Goal: Information Seeking & Learning: Learn about a topic

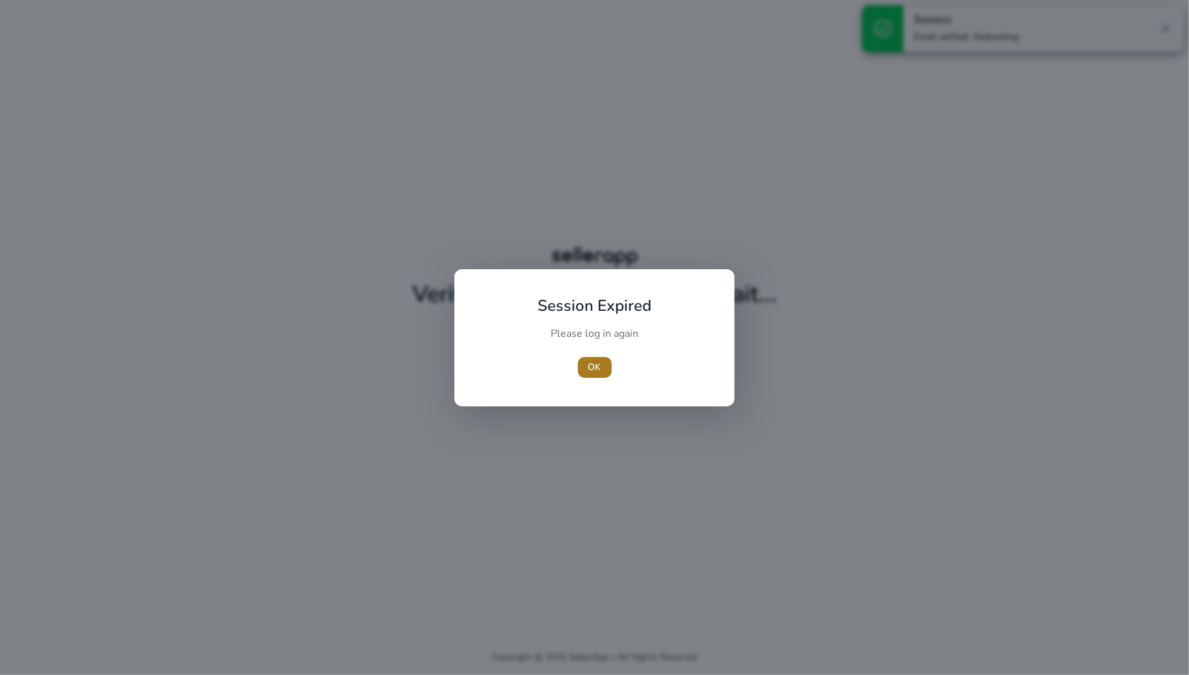
click at [591, 364] on span "OK" at bounding box center [594, 367] width 13 height 14
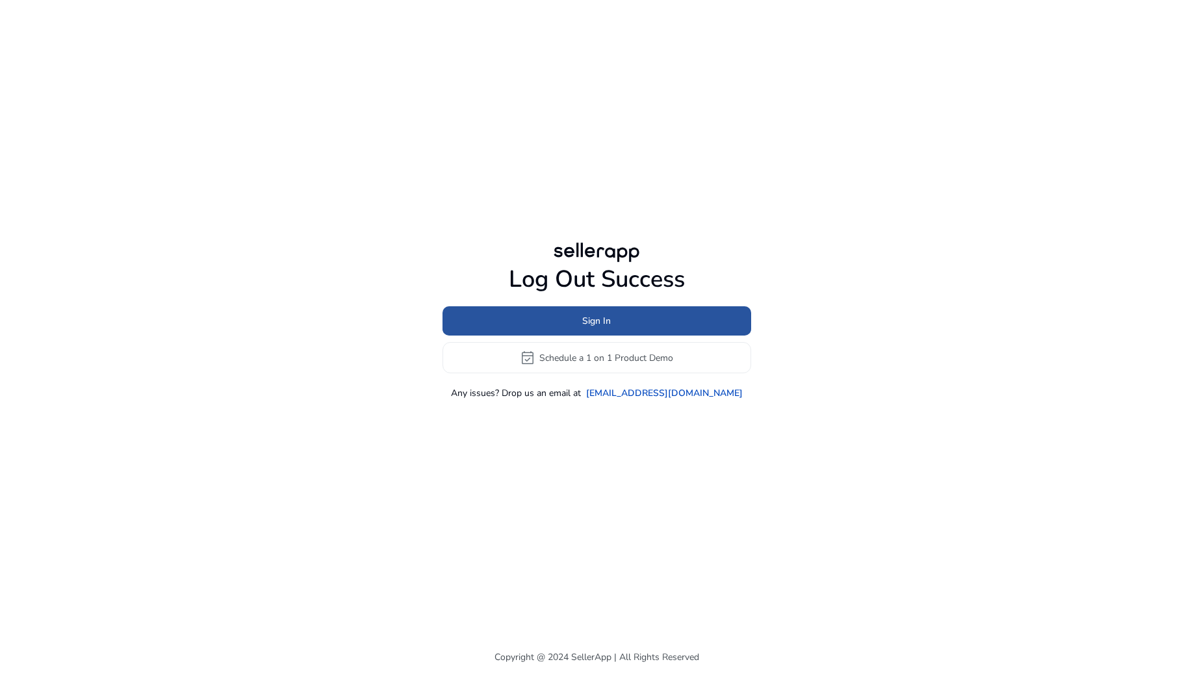
click at [619, 312] on span at bounding box center [597, 320] width 309 height 31
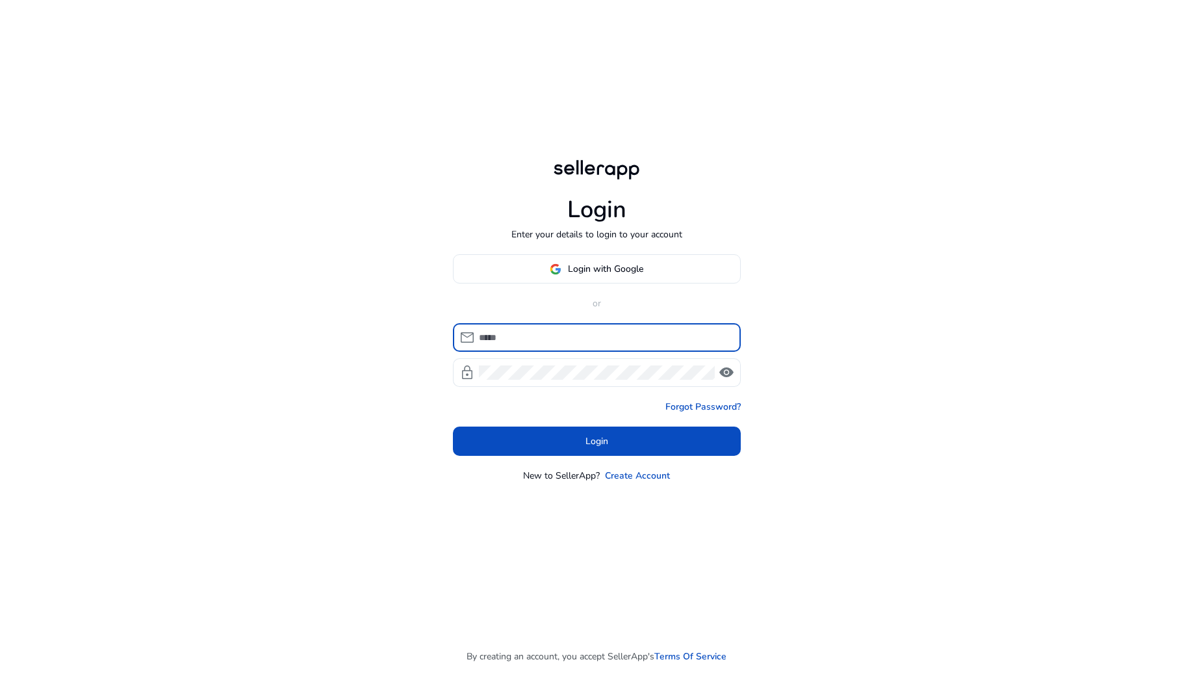
type input "**********"
click at [642, 333] on input "**********" at bounding box center [605, 337] width 252 height 14
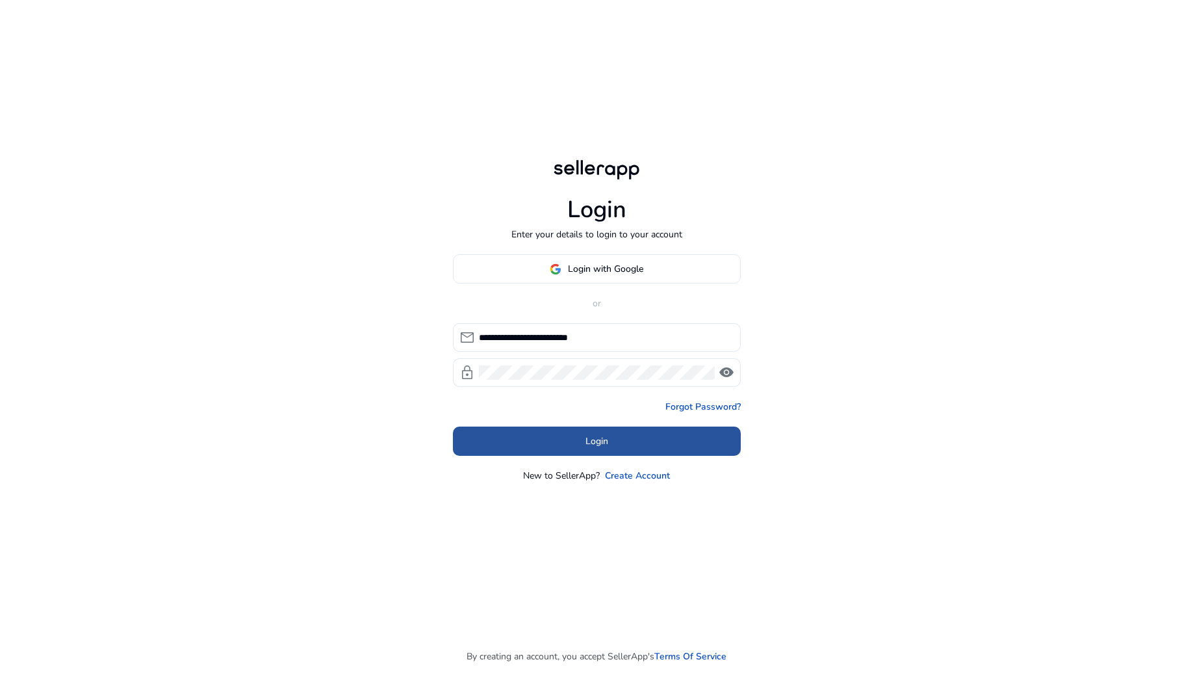
click at [516, 451] on span at bounding box center [597, 441] width 288 height 31
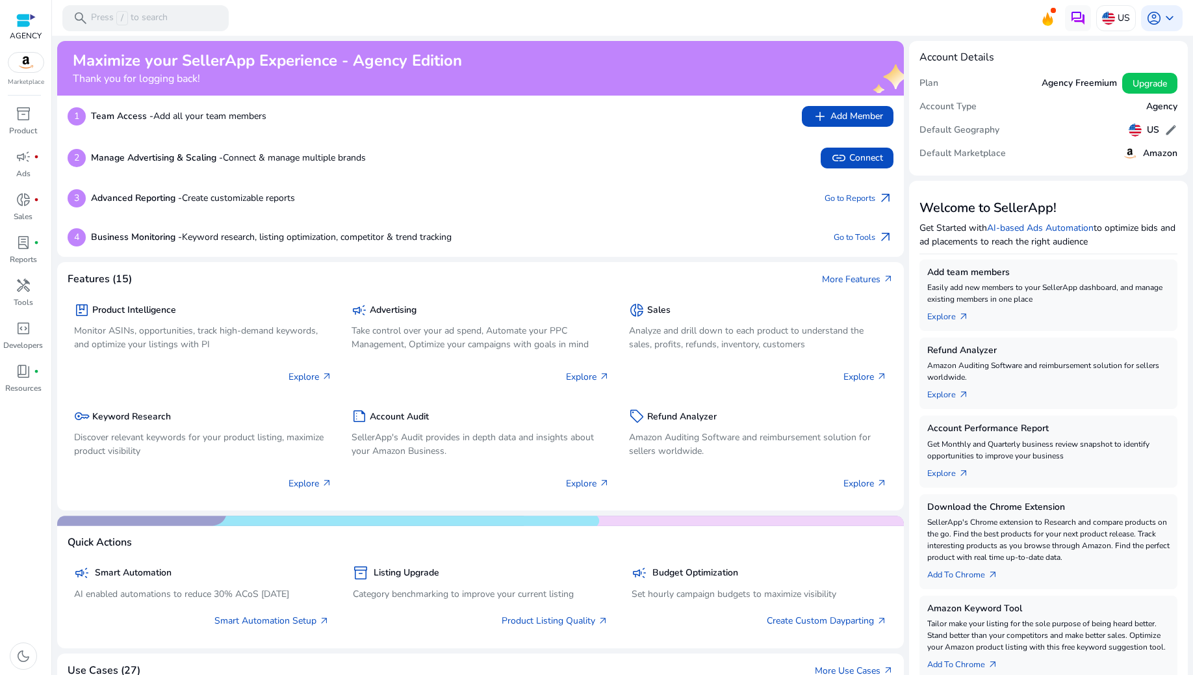
click at [22, 23] on div at bounding box center [25, 20] width 19 height 15
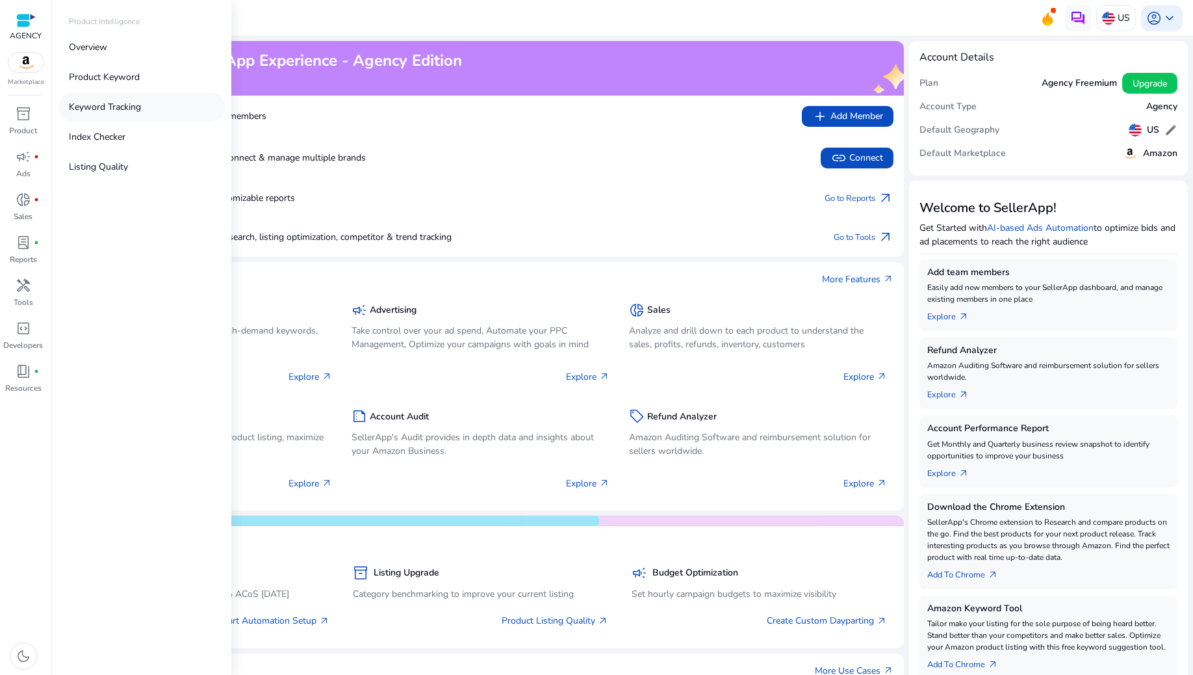
click at [128, 110] on p "Keyword Tracking" at bounding box center [105, 107] width 72 height 14
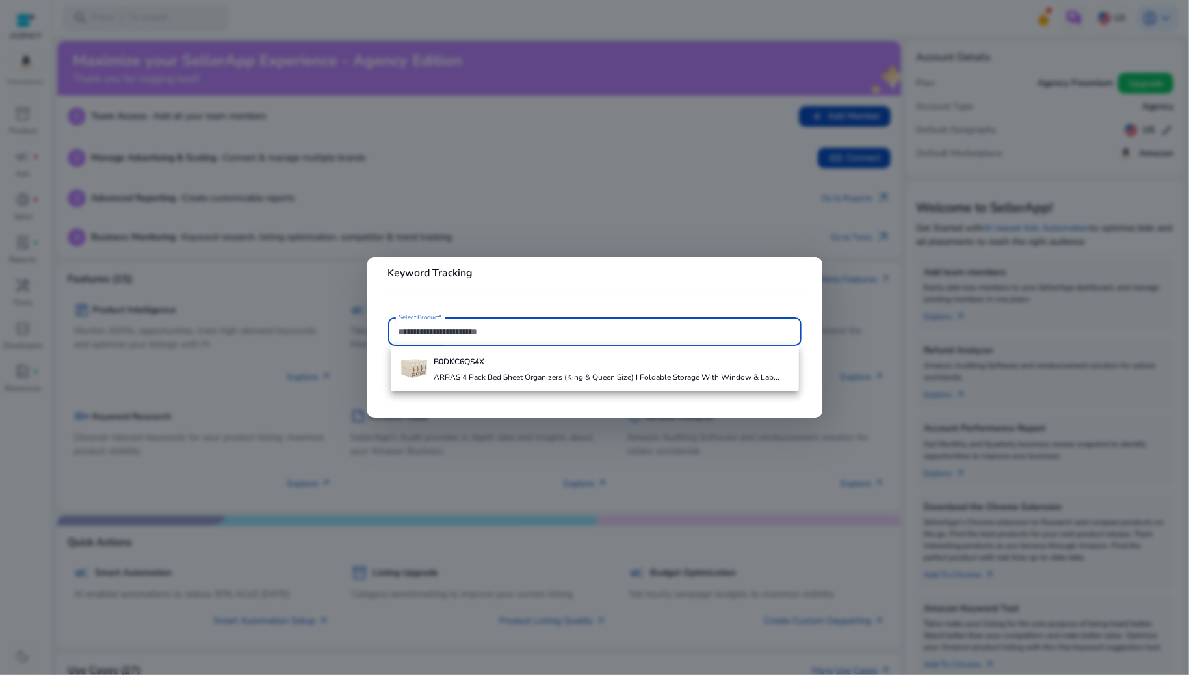
click at [469, 325] on input "Select Product*" at bounding box center [594, 331] width 393 height 14
click at [526, 331] on input "**********" at bounding box center [594, 331] width 393 height 14
type input "**********"
click at [248, 361] on div at bounding box center [594, 337] width 1189 height 675
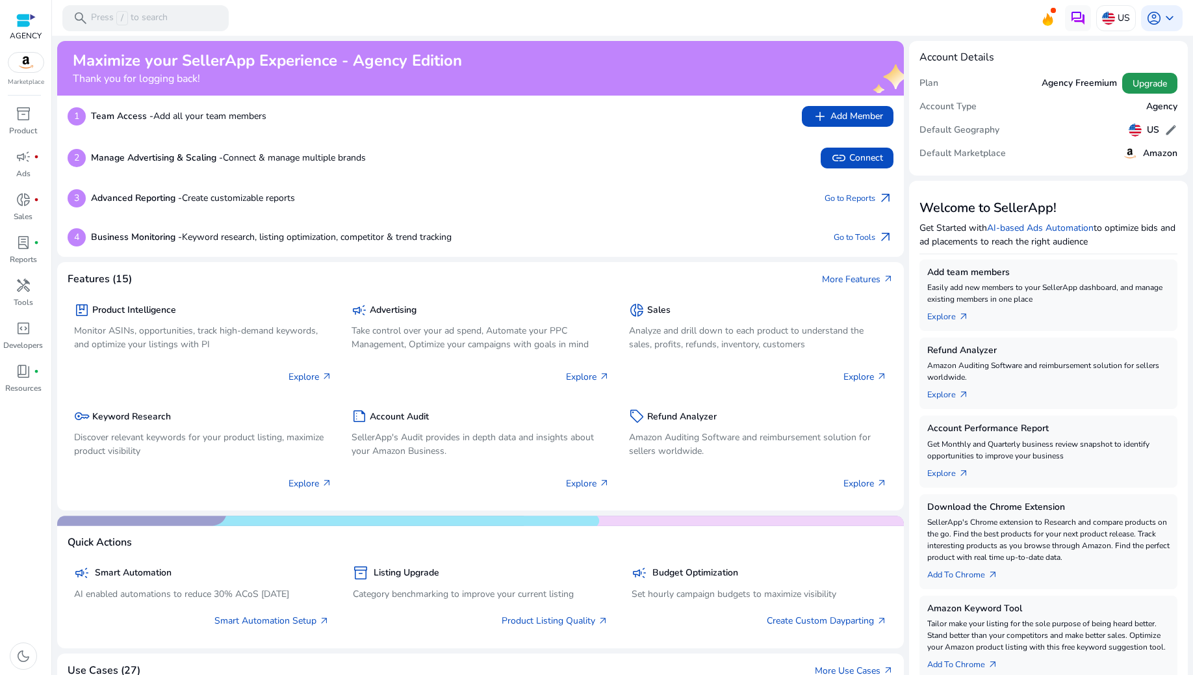
click at [1147, 78] on span "Upgrade" at bounding box center [1150, 84] width 34 height 14
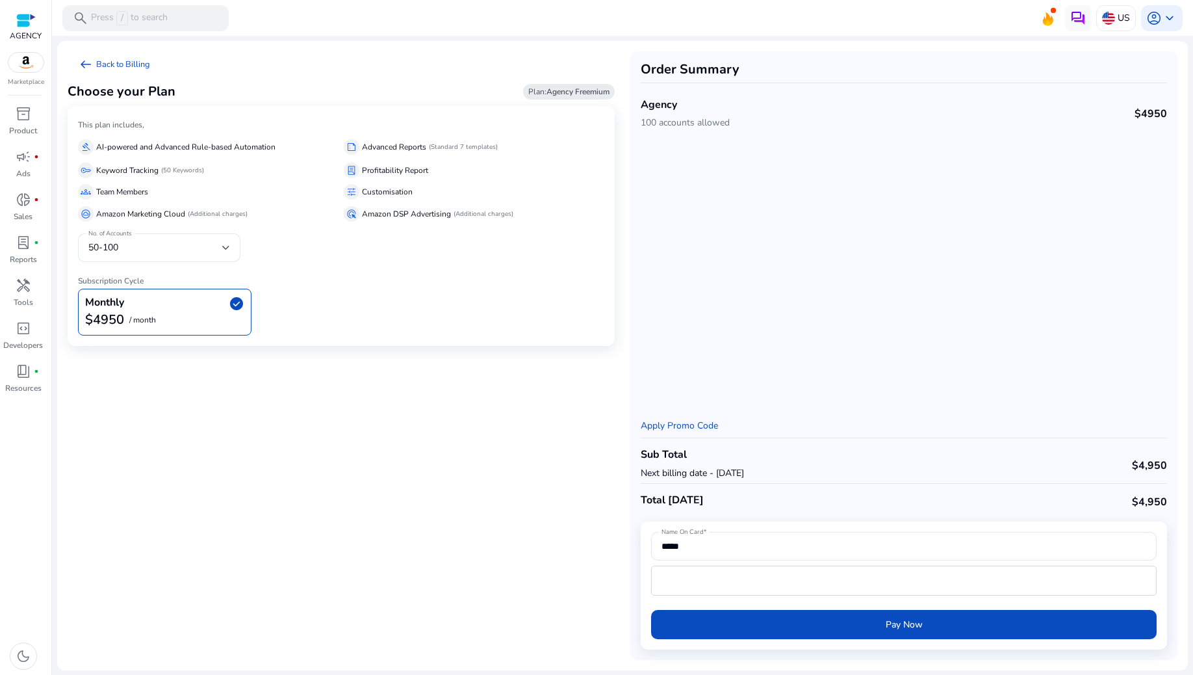
click at [905, 461] on div "Sub Total Next billing date - Nov 05, 2025 $4,950" at bounding box center [904, 463] width 526 height 40
click at [850, 461] on div "Sub Total Next billing date - Nov 05, 2025 $4,950" at bounding box center [904, 463] width 526 height 40
click at [151, 167] on p "Keyword Tracking" at bounding box center [127, 170] width 62 height 12
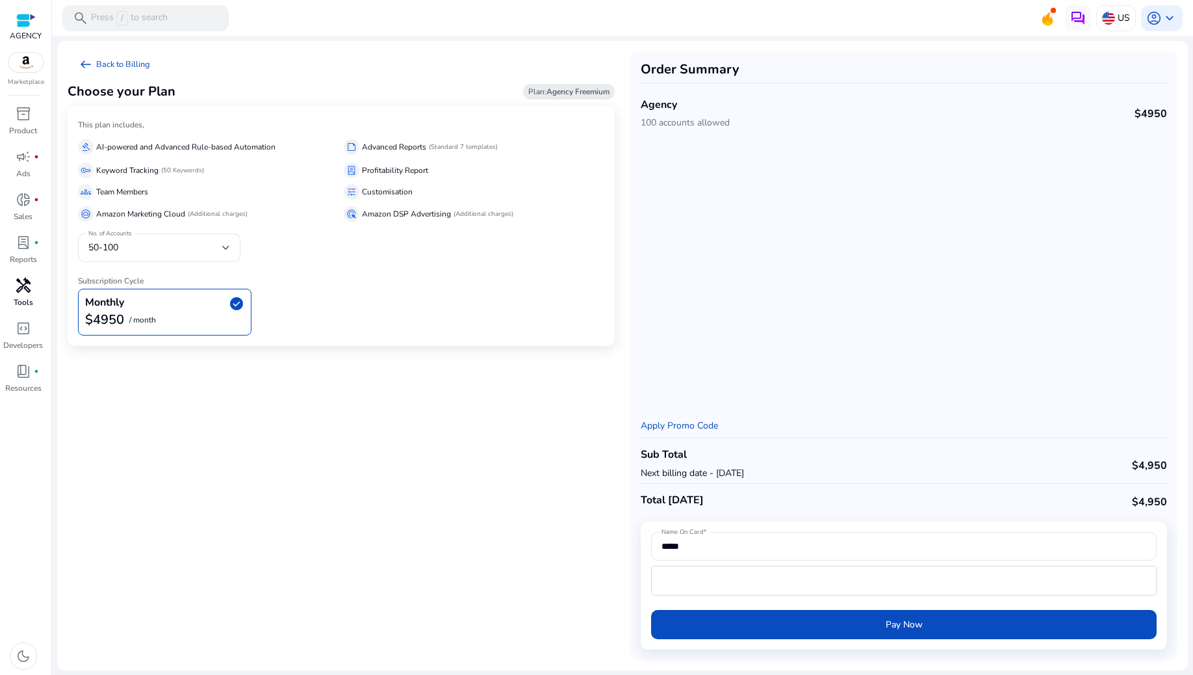
click at [16, 293] on span "handyman" at bounding box center [24, 286] width 16 height 16
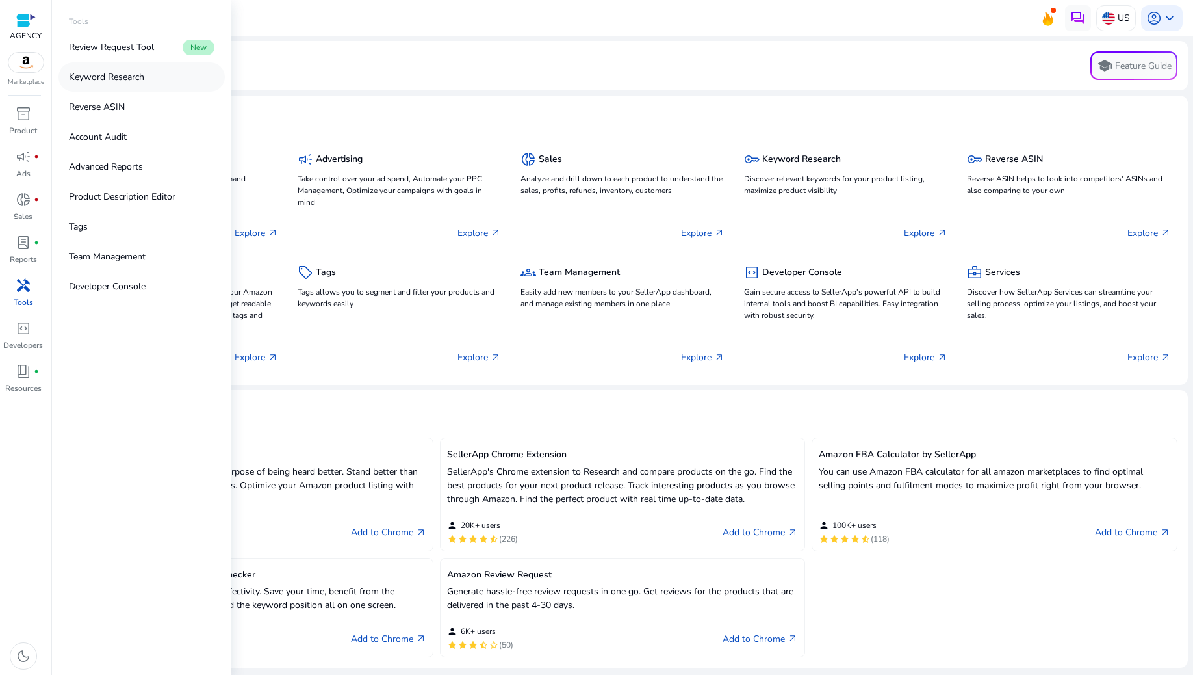
click at [166, 81] on link "Keyword Research" at bounding box center [141, 76] width 166 height 29
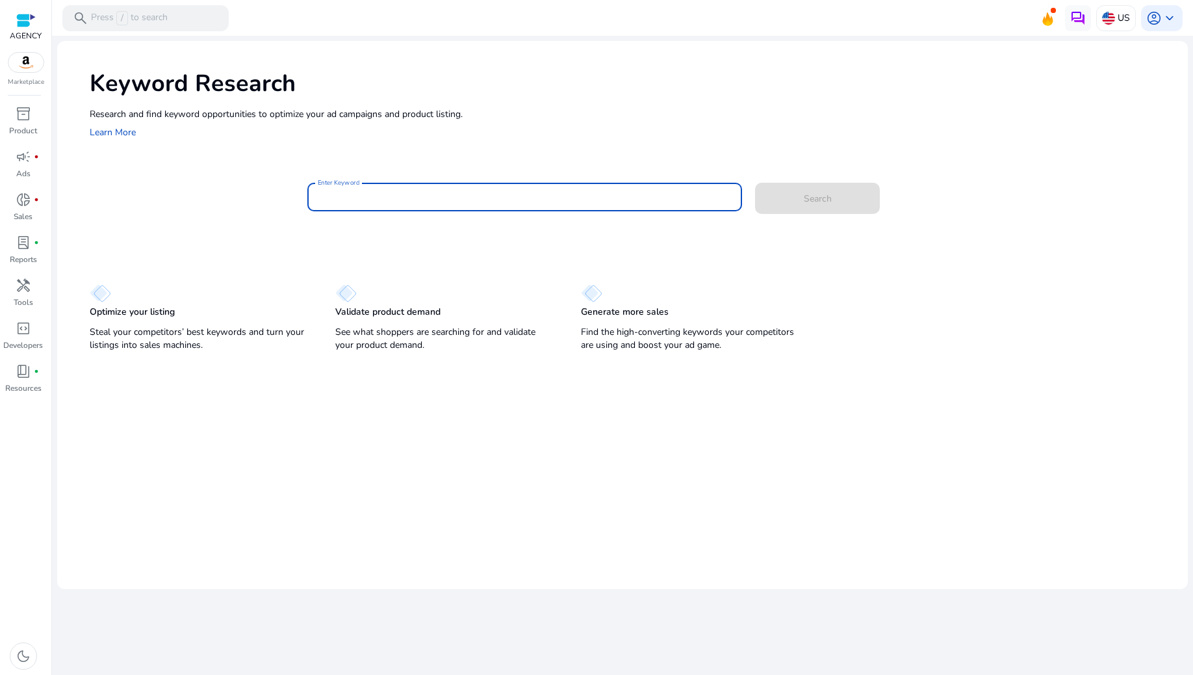
click at [433, 198] on input "Enter Keyword" at bounding box center [525, 197] width 415 height 14
paste input "**********"
type input "**********"
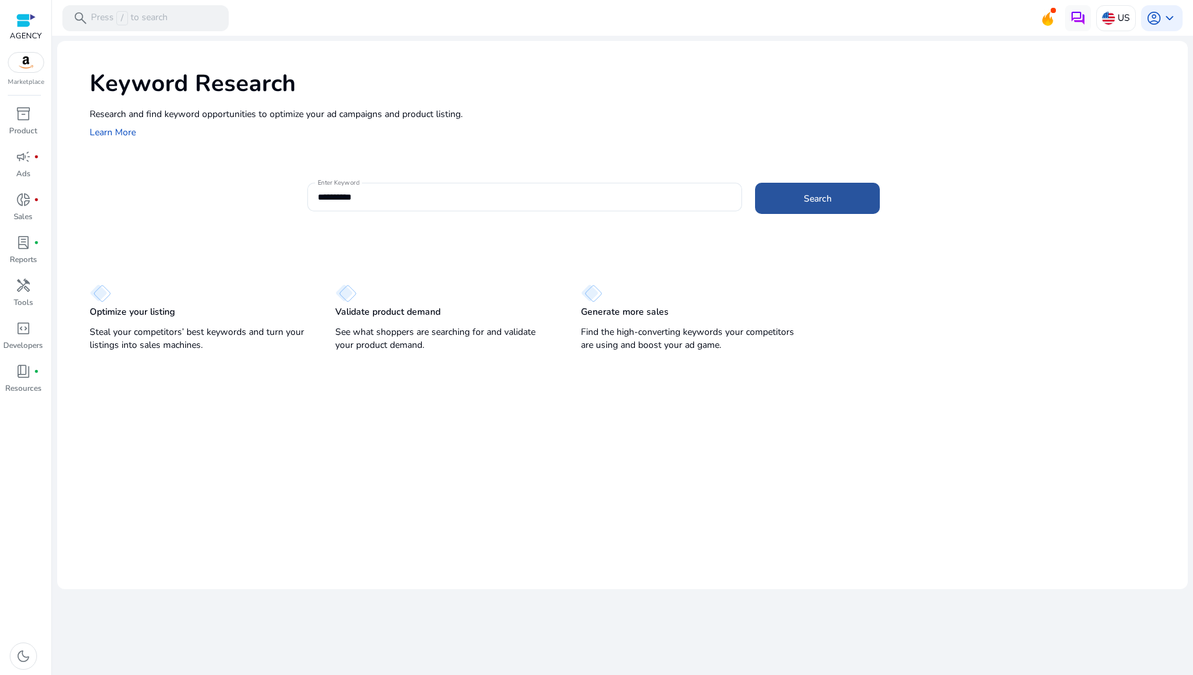
click at [807, 194] on span "Search" at bounding box center [818, 199] width 28 height 14
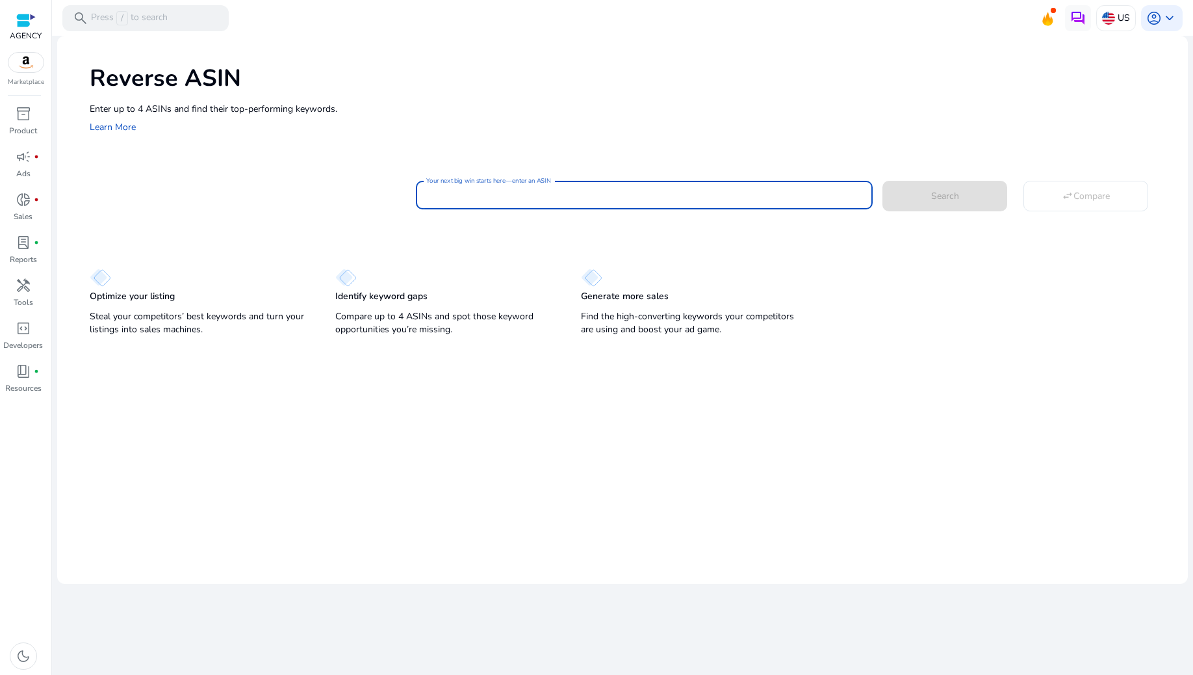
click at [614, 198] on input "Your next big win starts here—enter an ASIN" at bounding box center [644, 195] width 436 height 14
paste input "**********"
type input "**********"
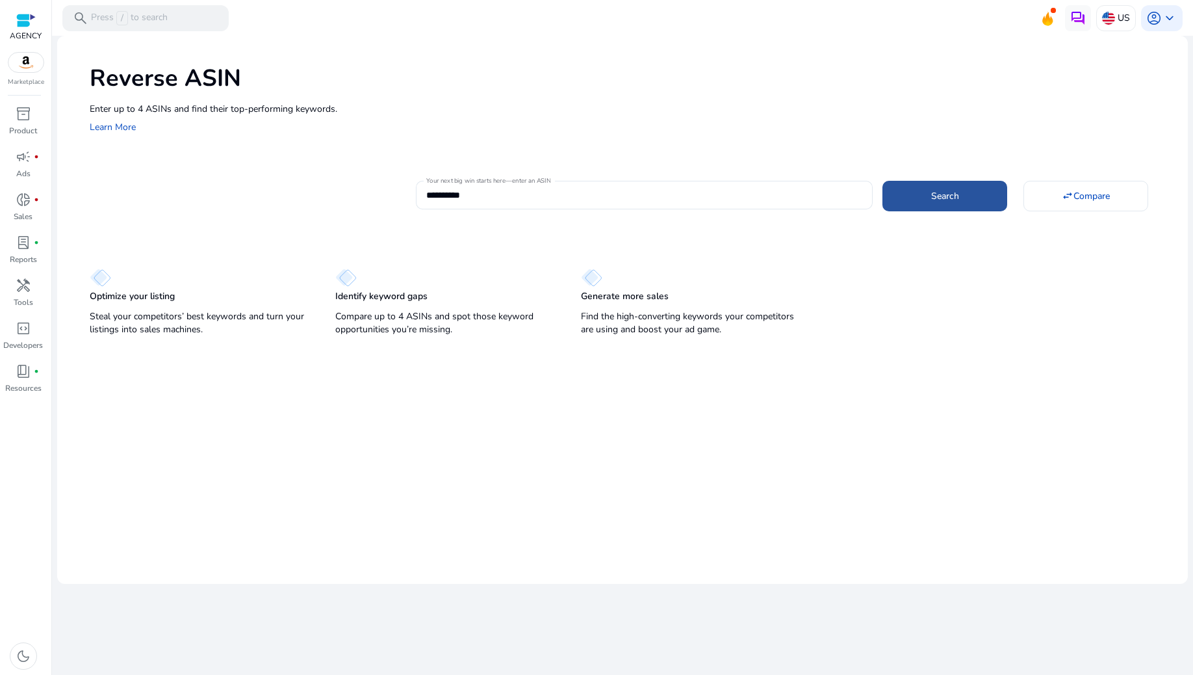
click at [931, 195] on span "Search" at bounding box center [945, 196] width 28 height 14
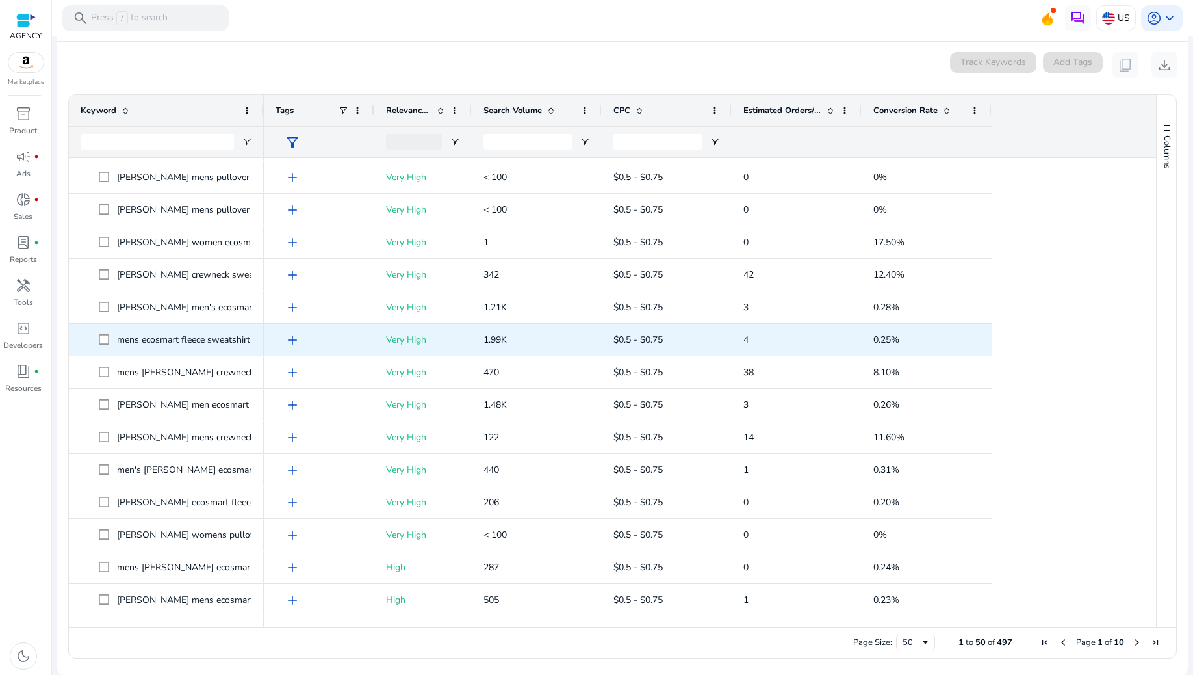
scroll to position [285, 0]
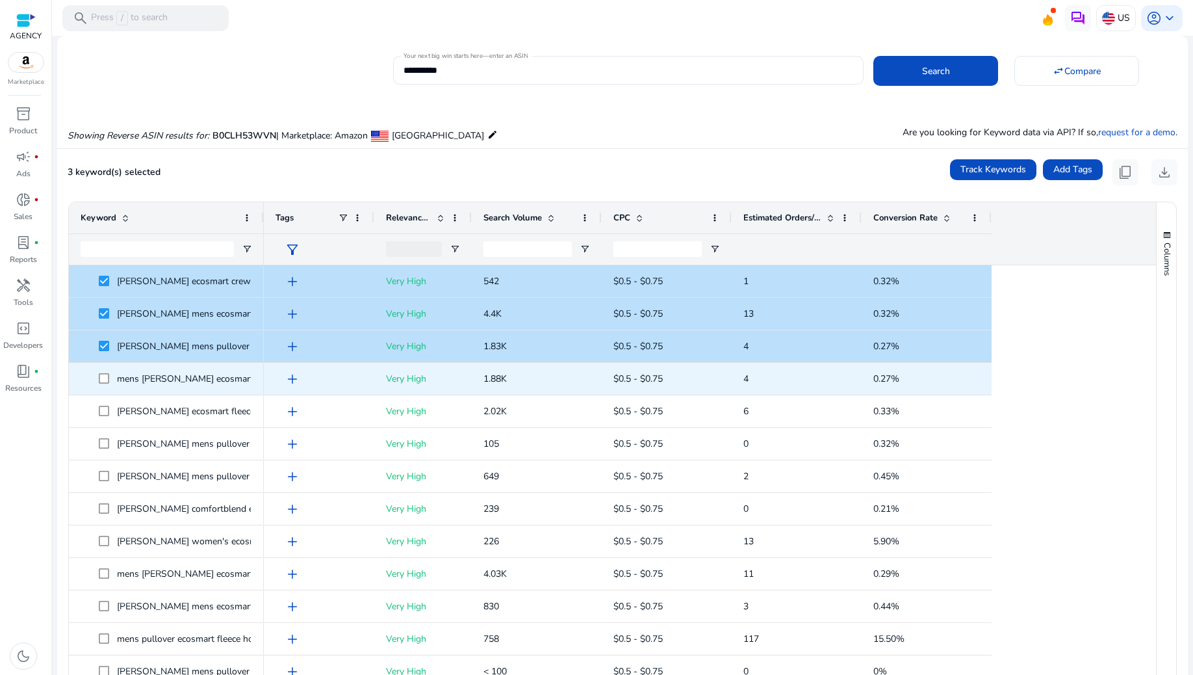
click at [103, 385] on span at bounding box center [108, 378] width 18 height 27
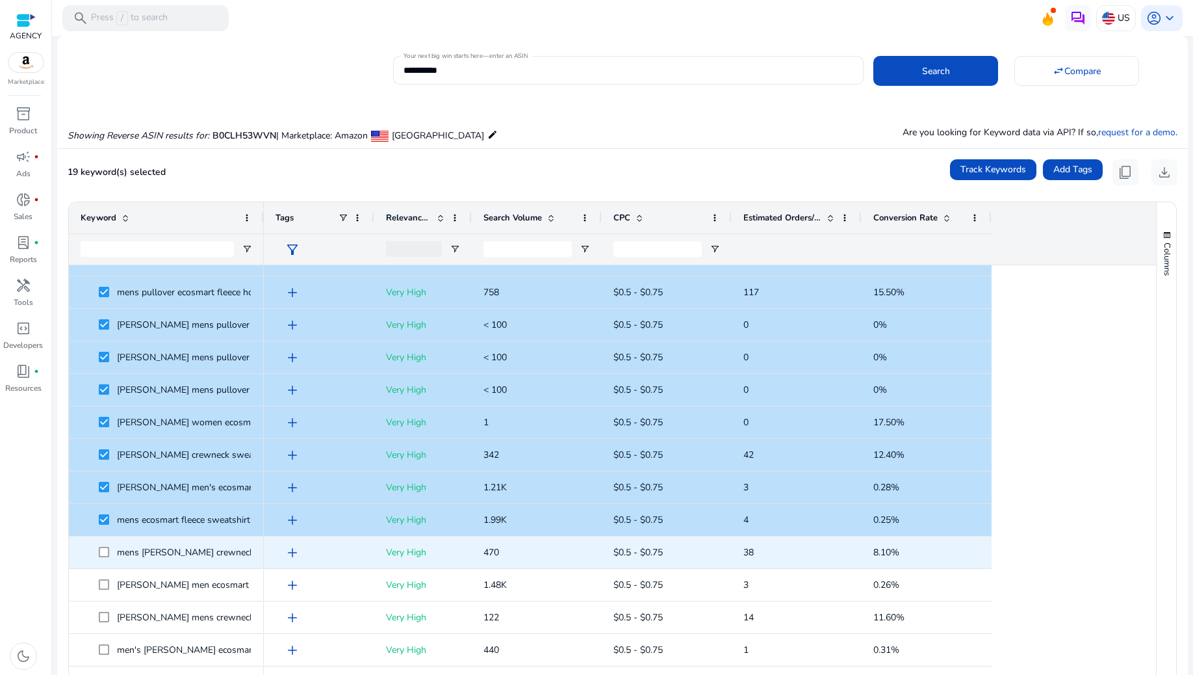
click at [107, 558] on span at bounding box center [108, 552] width 18 height 27
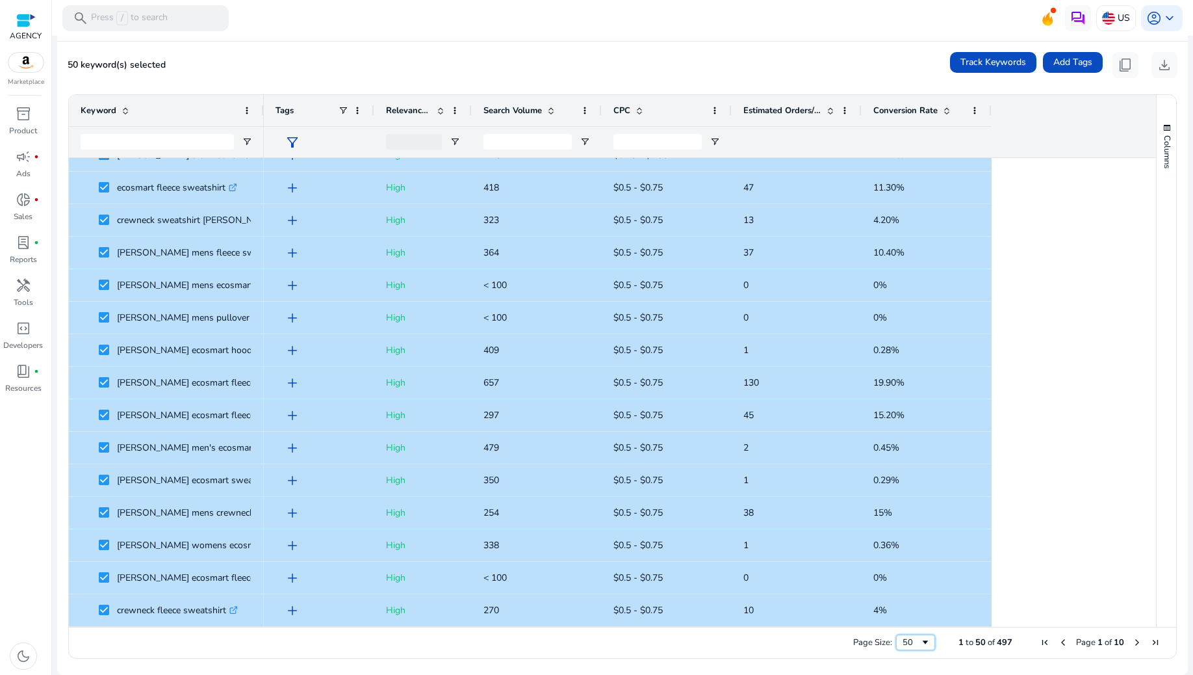
click at [921, 643] on span "Page Size" at bounding box center [925, 642] width 10 height 10
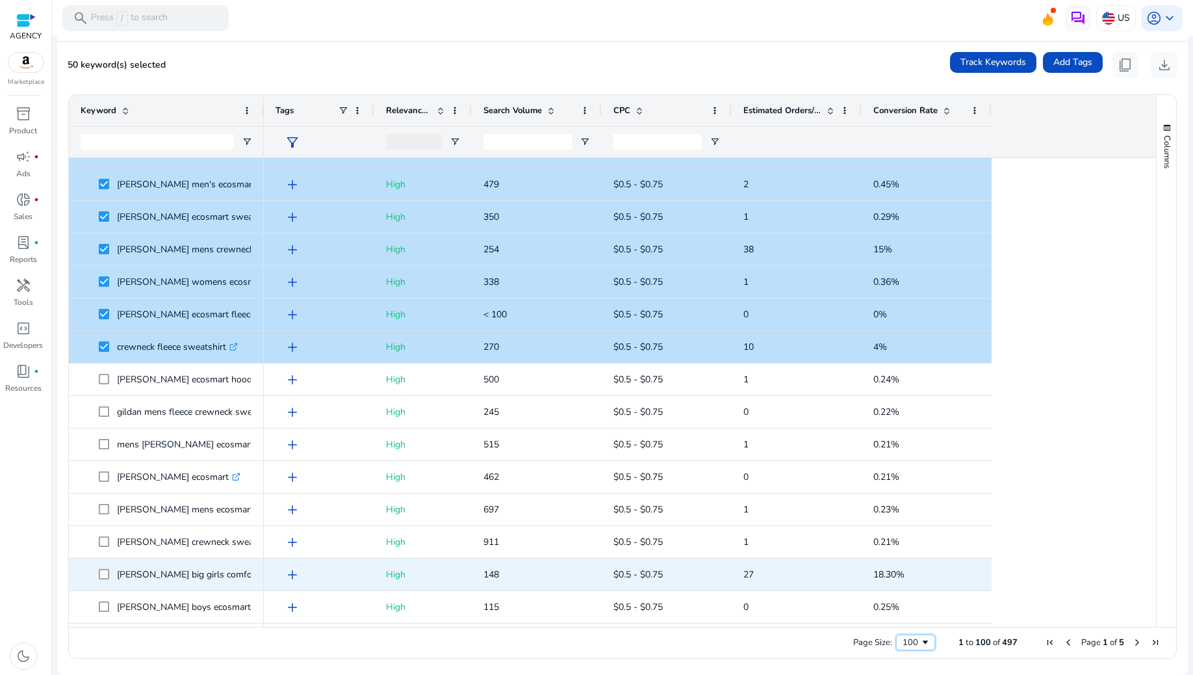
scroll to position [1763, 0]
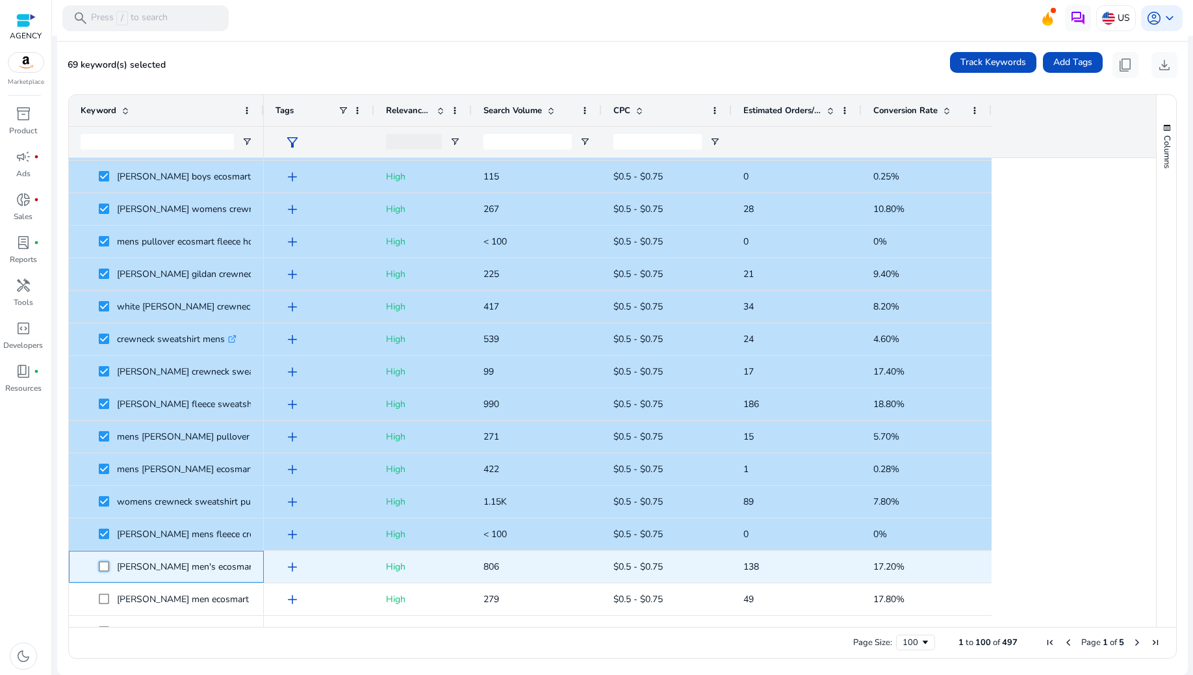
click at [103, 577] on span at bounding box center [108, 566] width 18 height 27
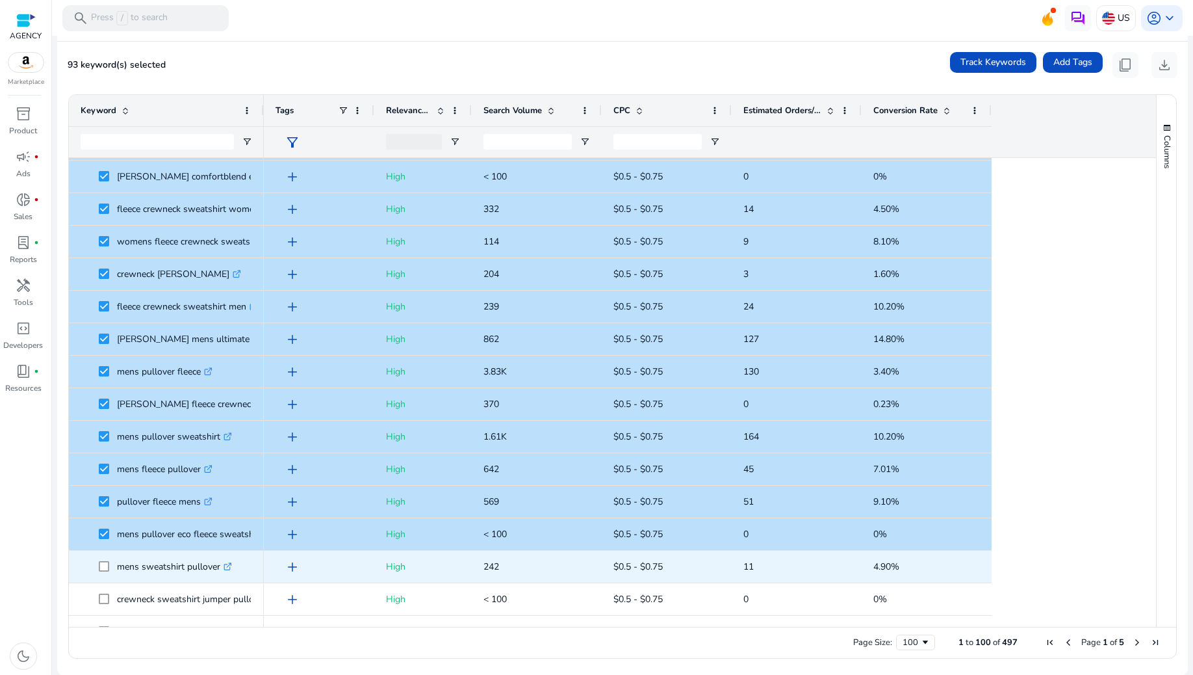
click at [114, 567] on span at bounding box center [108, 566] width 18 height 27
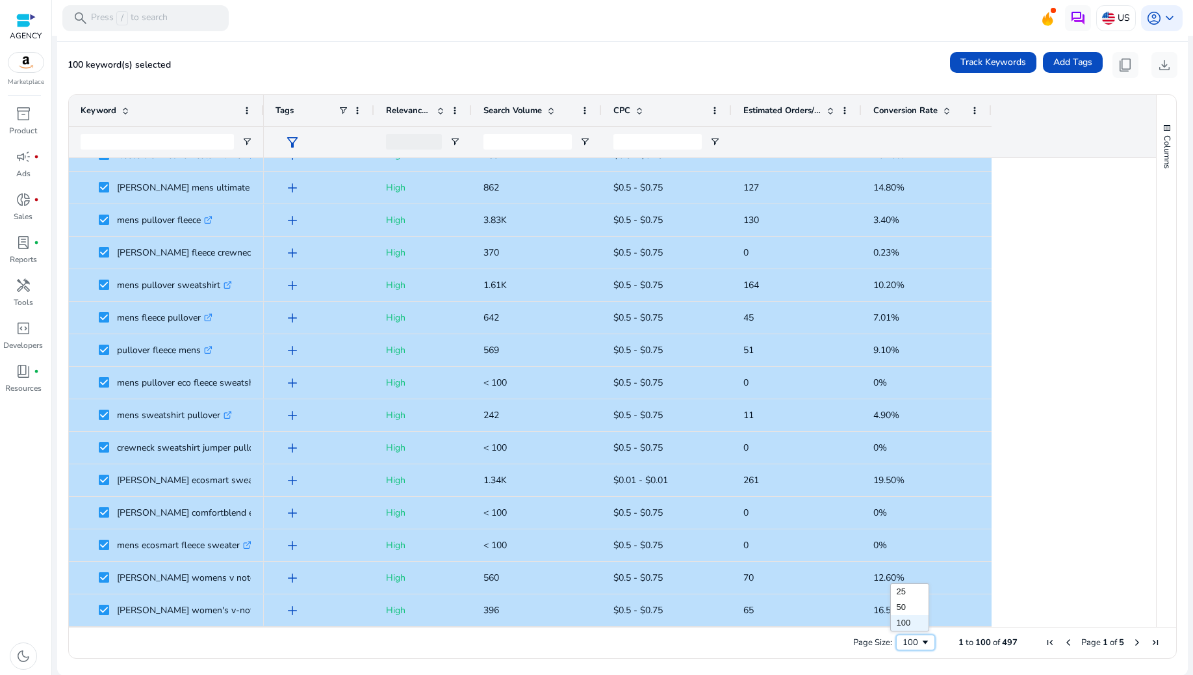
click at [920, 642] on span "Page Size" at bounding box center [925, 642] width 10 height 10
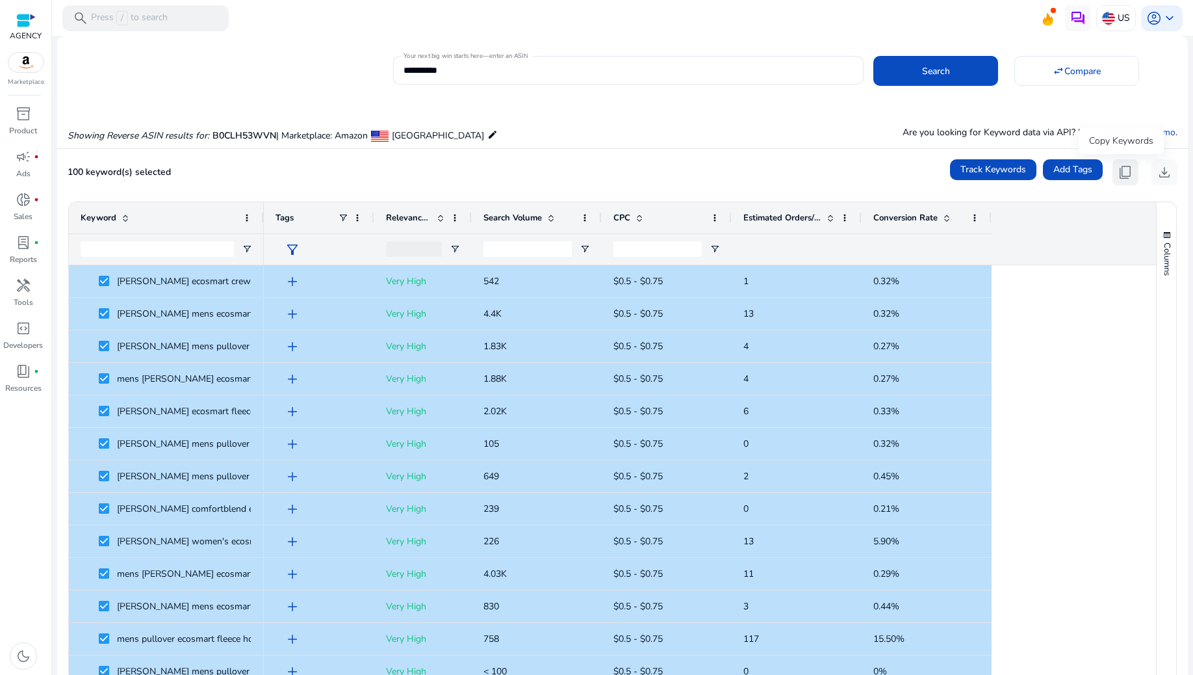
click at [1118, 170] on span "content_copy" at bounding box center [1126, 172] width 16 height 16
click at [1118, 172] on span "content_copy" at bounding box center [1126, 172] width 16 height 16
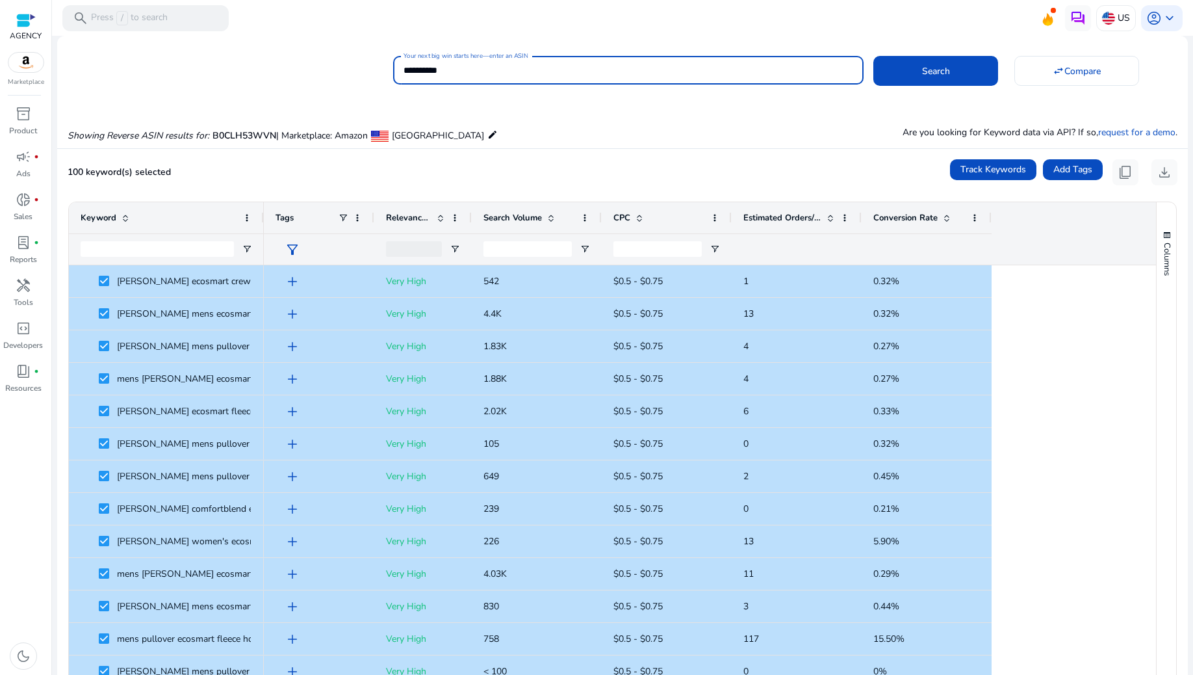
drag, startPoint x: 480, startPoint y: 73, endPoint x: 333, endPoint y: 60, distance: 147.5
click at [333, 61] on div "**********" at bounding box center [617, 69] width 1121 height 32
paste input "**********"
type input "**********"
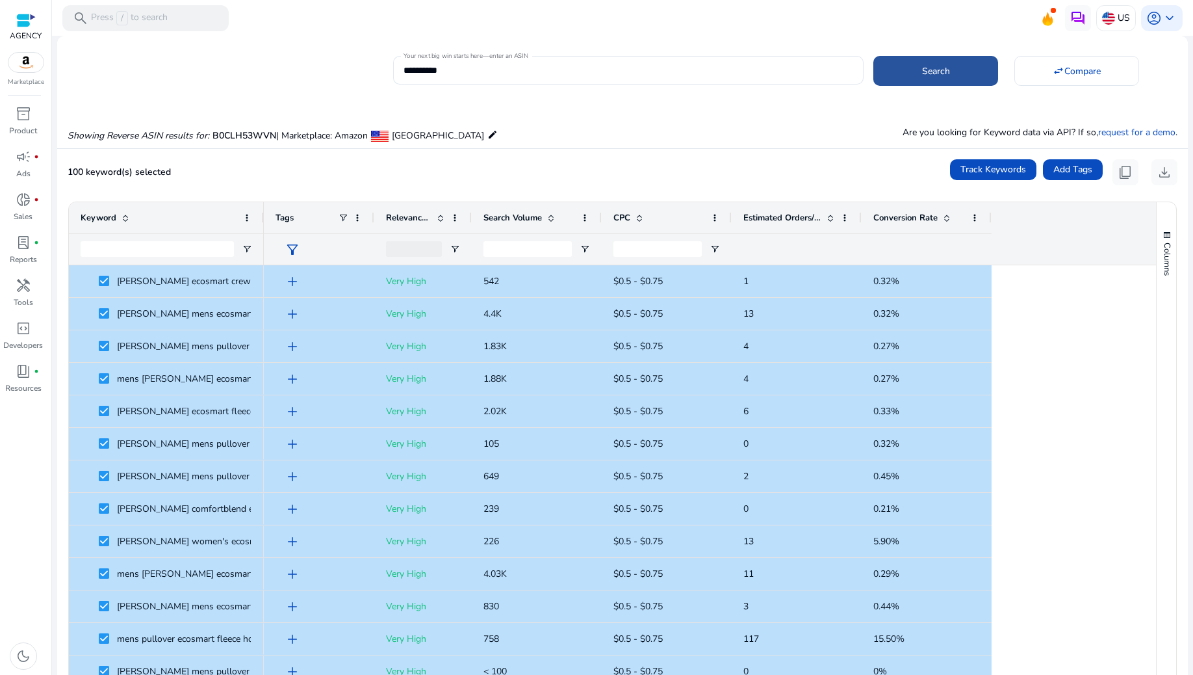
click at [958, 69] on span at bounding box center [936, 70] width 125 height 31
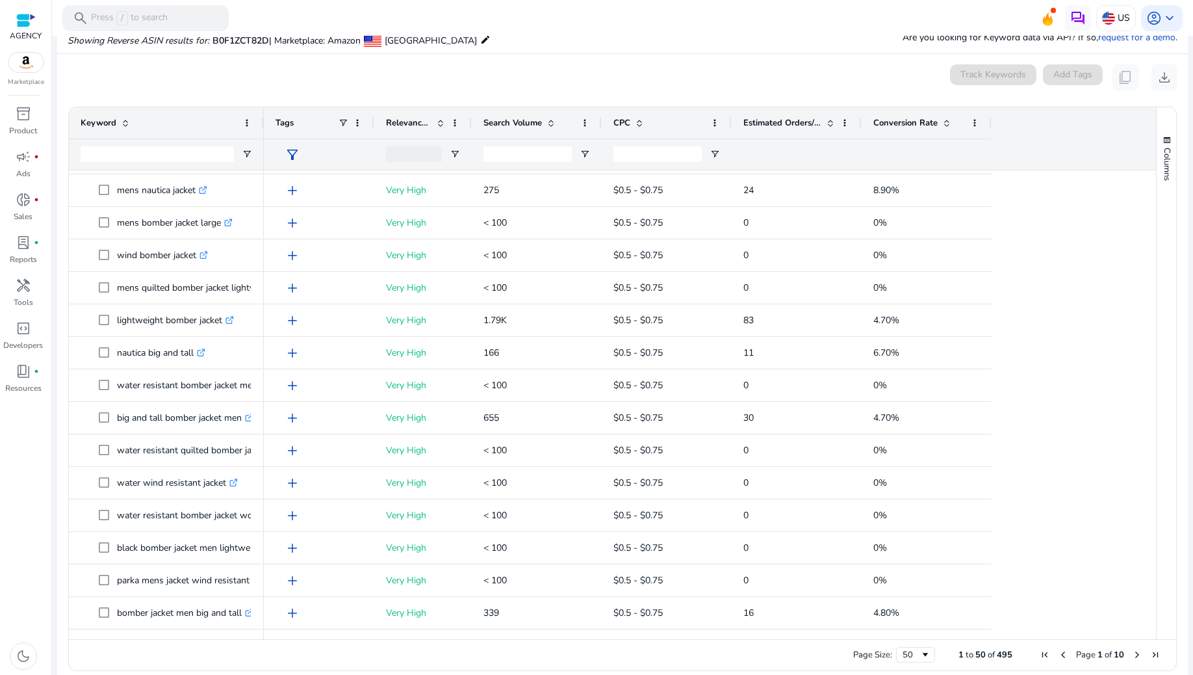
scroll to position [606, 0]
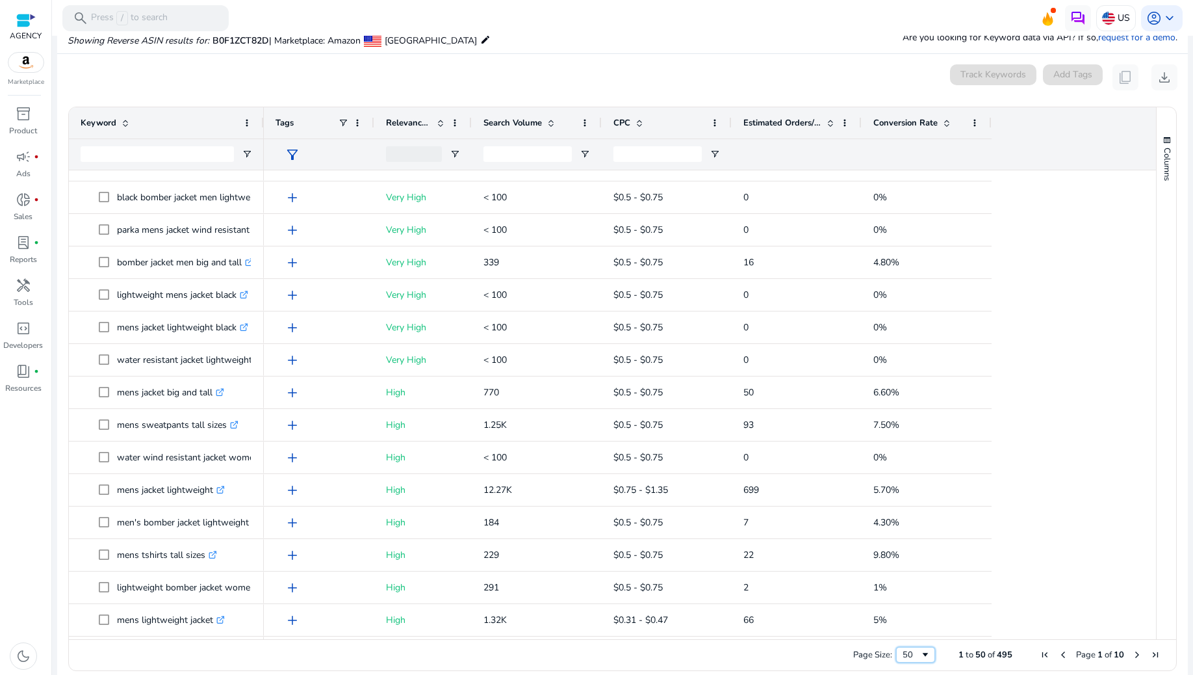
click at [905, 653] on div "50" at bounding box center [912, 655] width 18 height 12
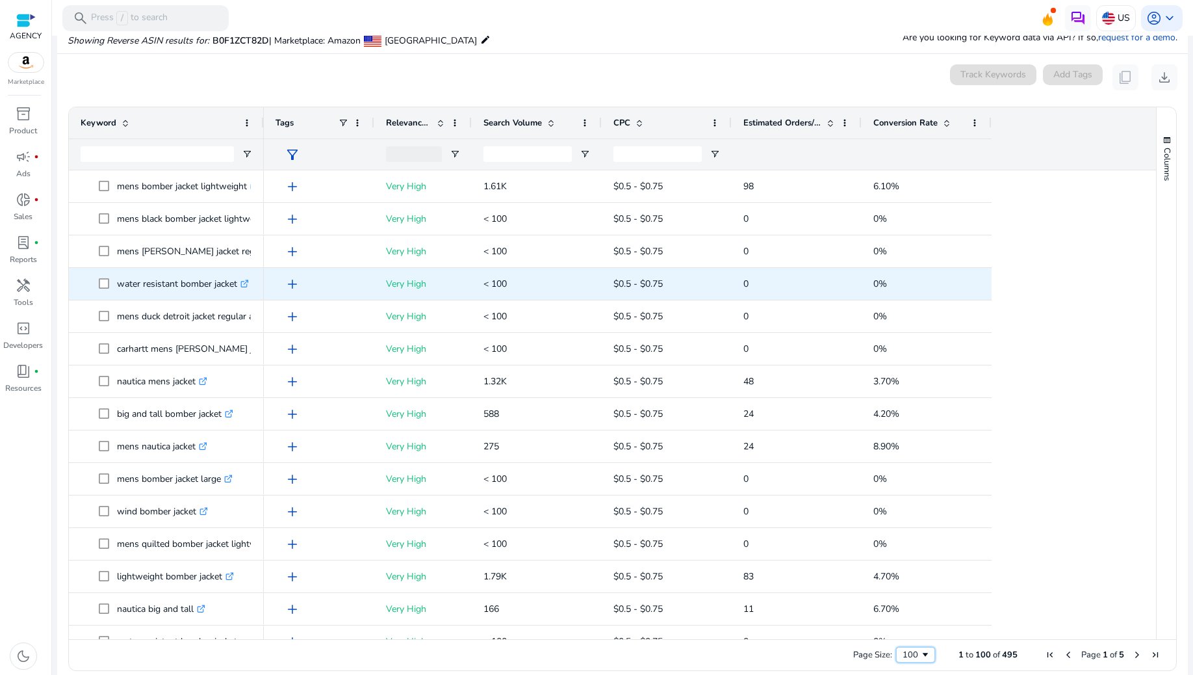
scroll to position [32, 0]
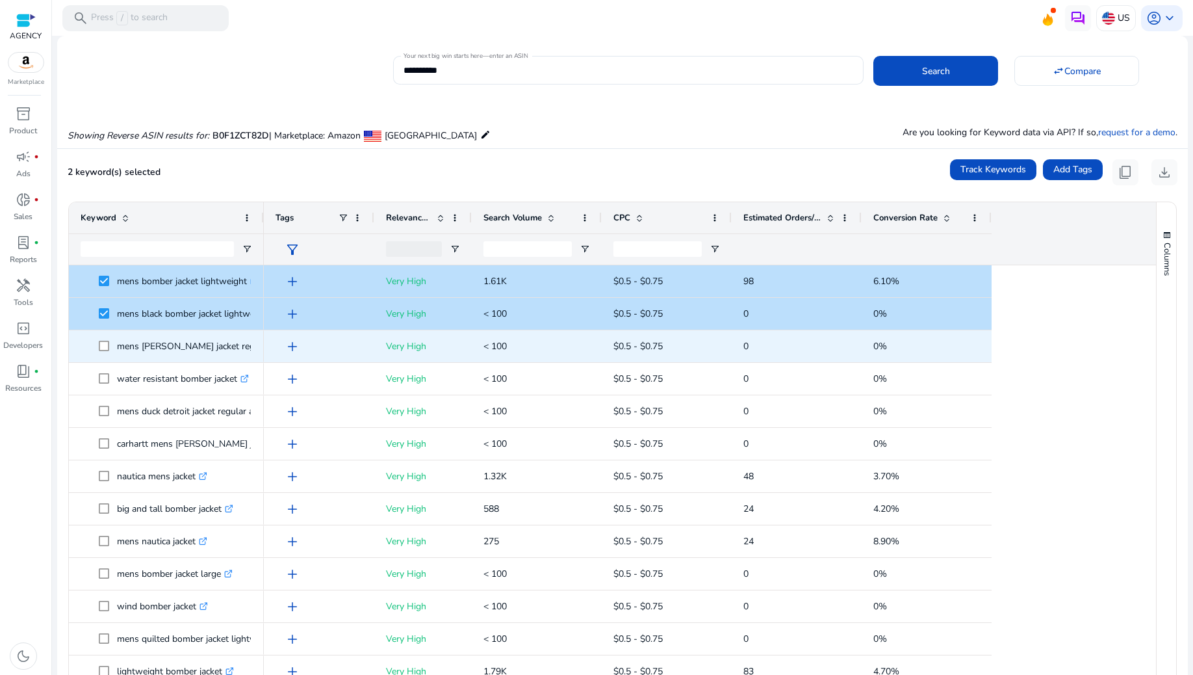
click at [105, 354] on span at bounding box center [108, 346] width 18 height 27
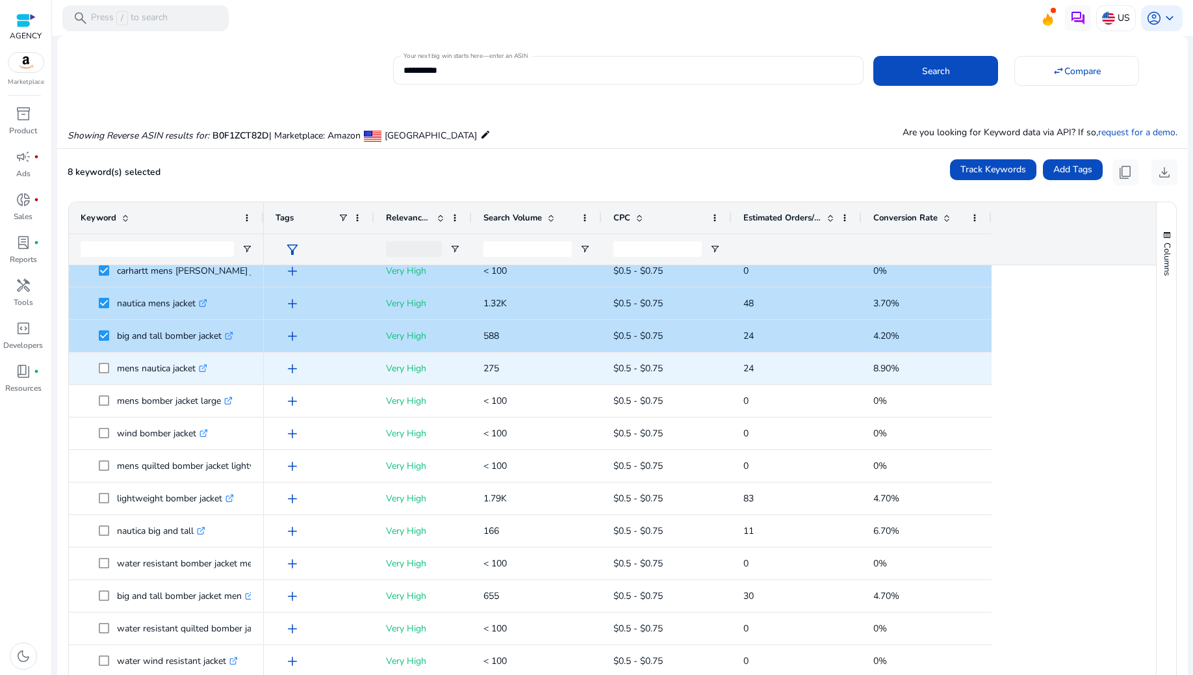
click at [105, 359] on span at bounding box center [108, 368] width 18 height 27
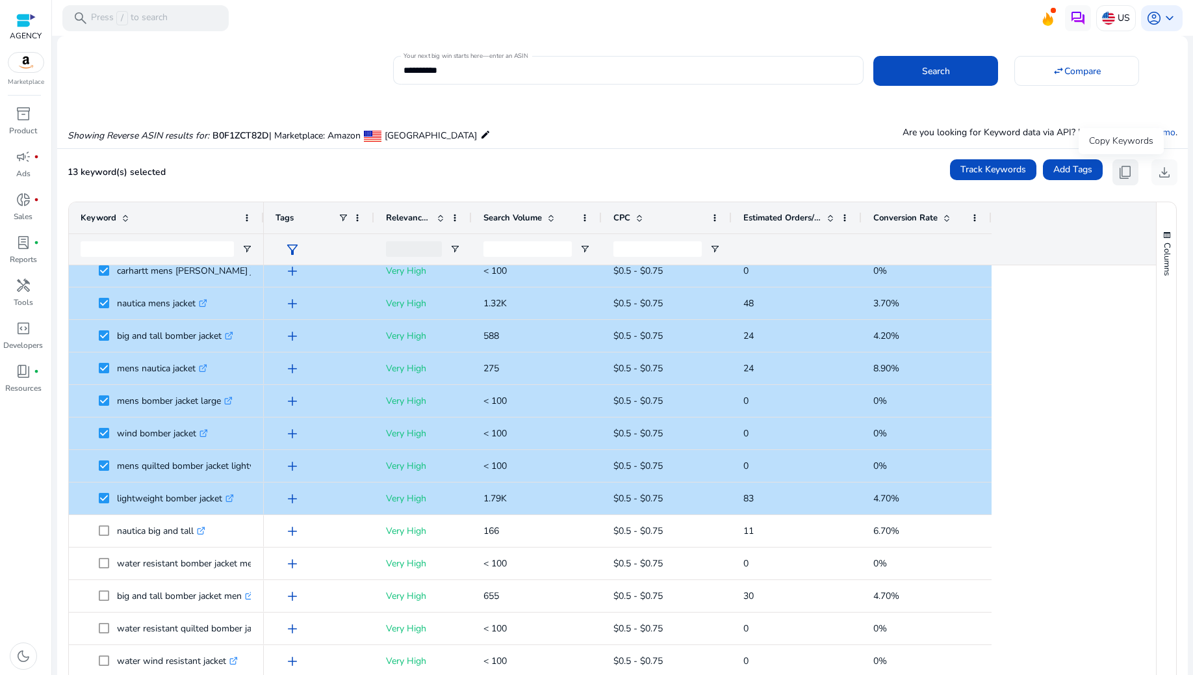
click at [1124, 172] on span "content_copy" at bounding box center [1126, 172] width 16 height 16
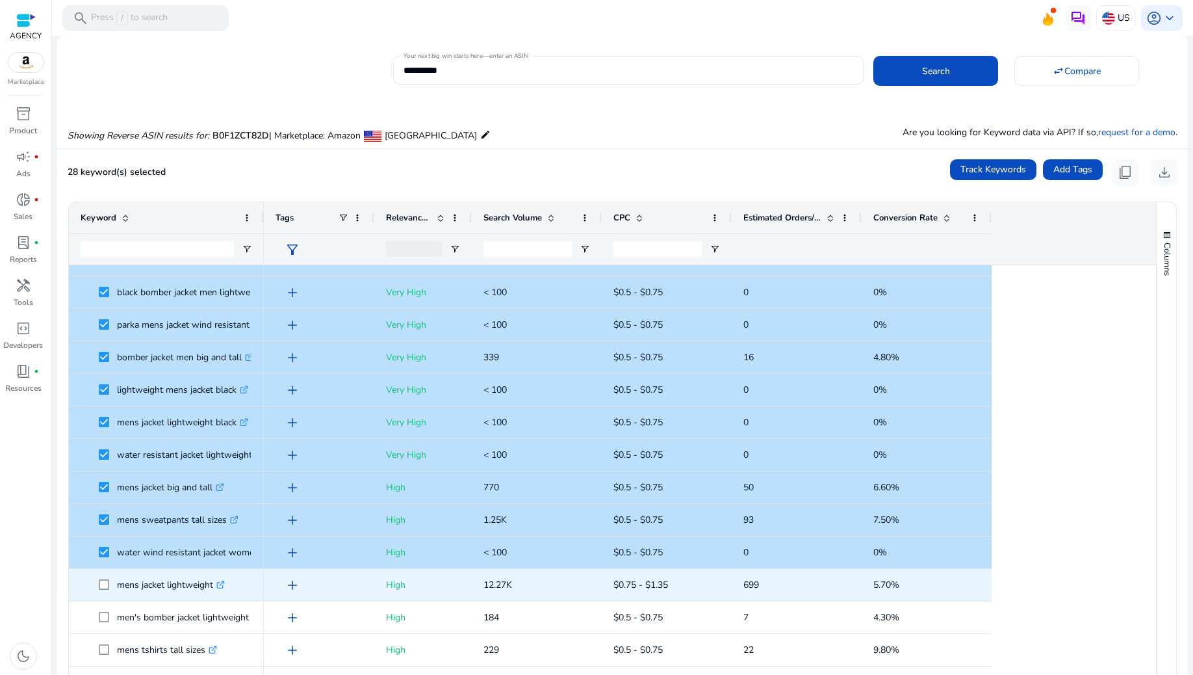
click at [104, 577] on span at bounding box center [108, 584] width 18 height 27
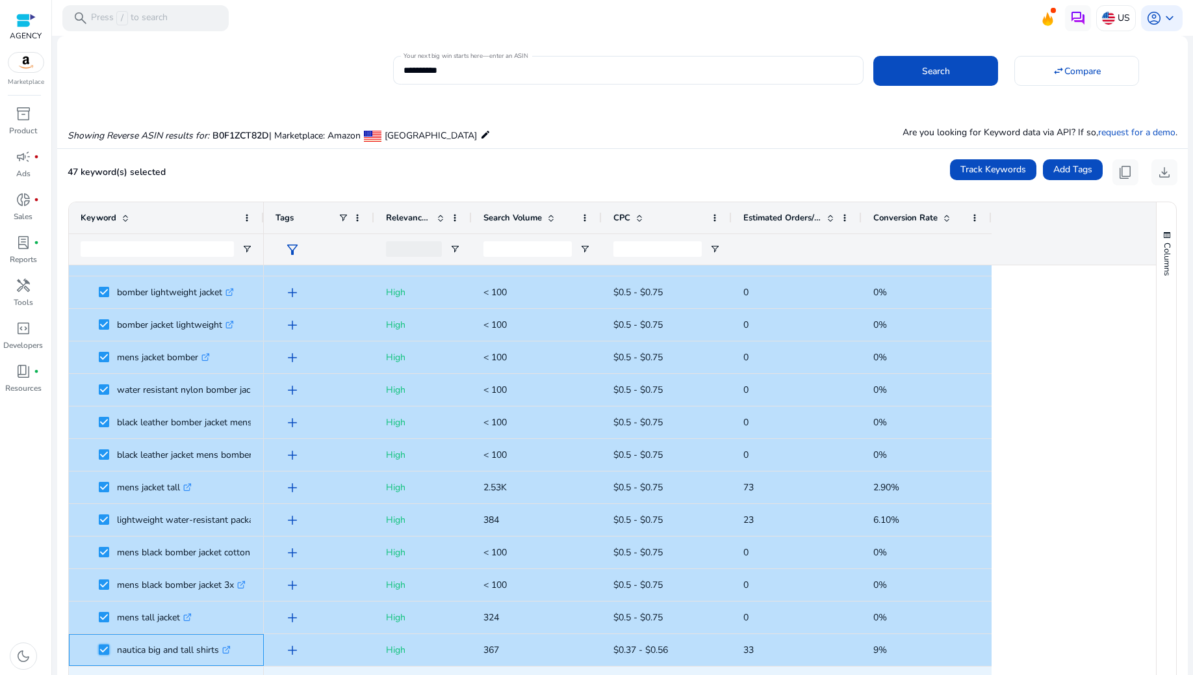
scroll to position [1269, 0]
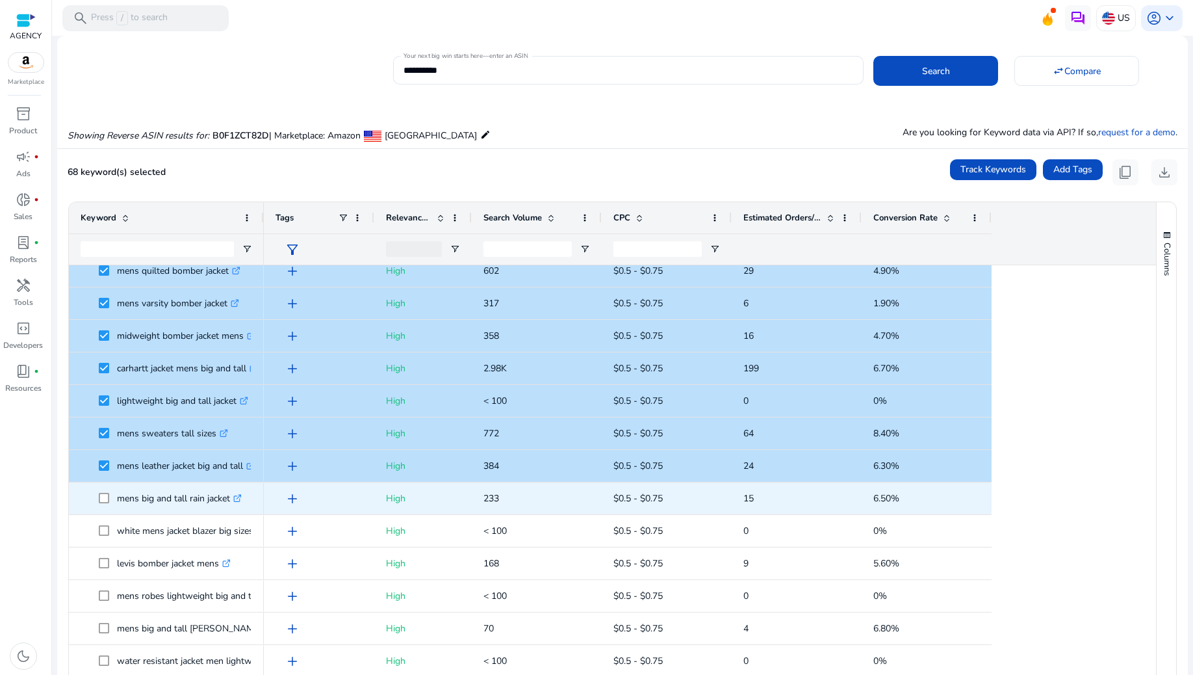
click at [105, 490] on span at bounding box center [108, 498] width 18 height 27
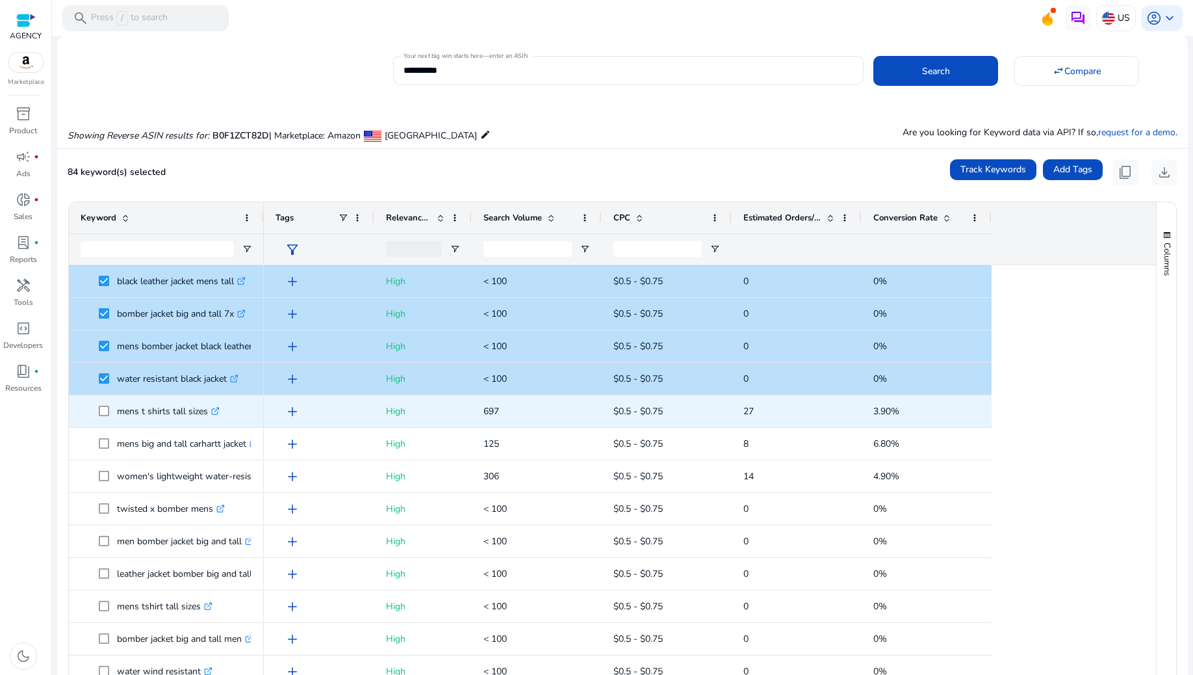
click at [97, 412] on span "mens t shirts tall sizes .st0{fill:#2c8af8}" at bounding box center [167, 411] width 172 height 27
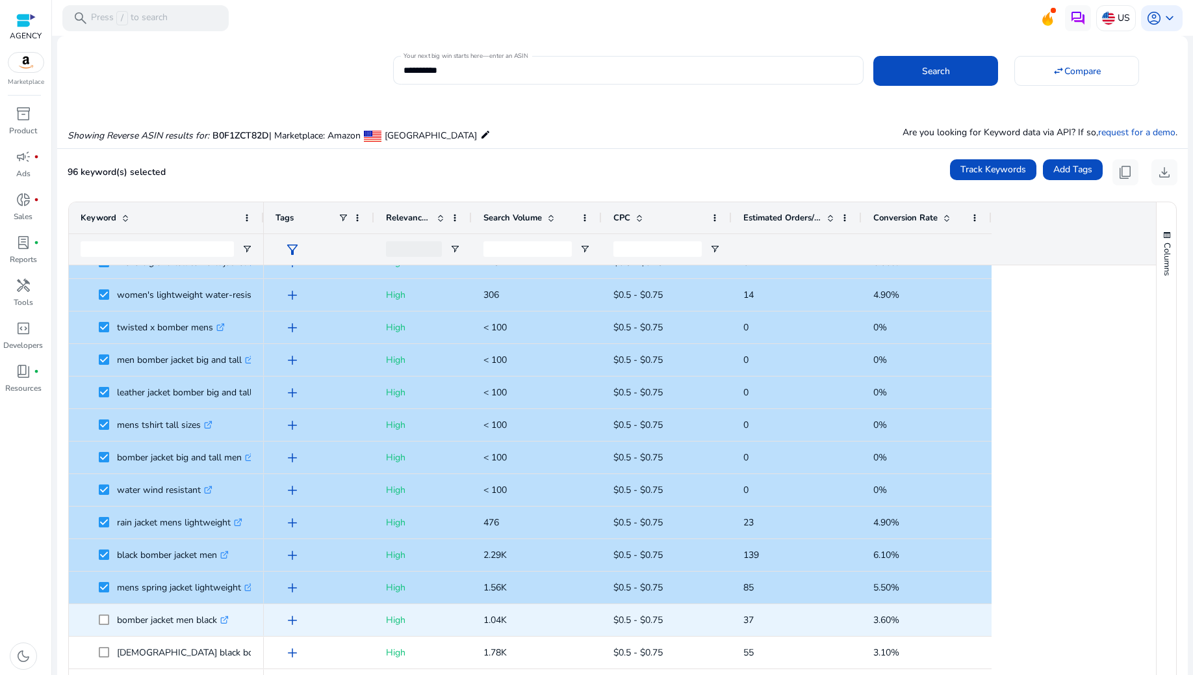
click at [105, 612] on span at bounding box center [108, 619] width 18 height 27
click at [97, 619] on span "bomber jacket men black .st0{fill:#2c8af8}" at bounding box center [167, 619] width 172 height 27
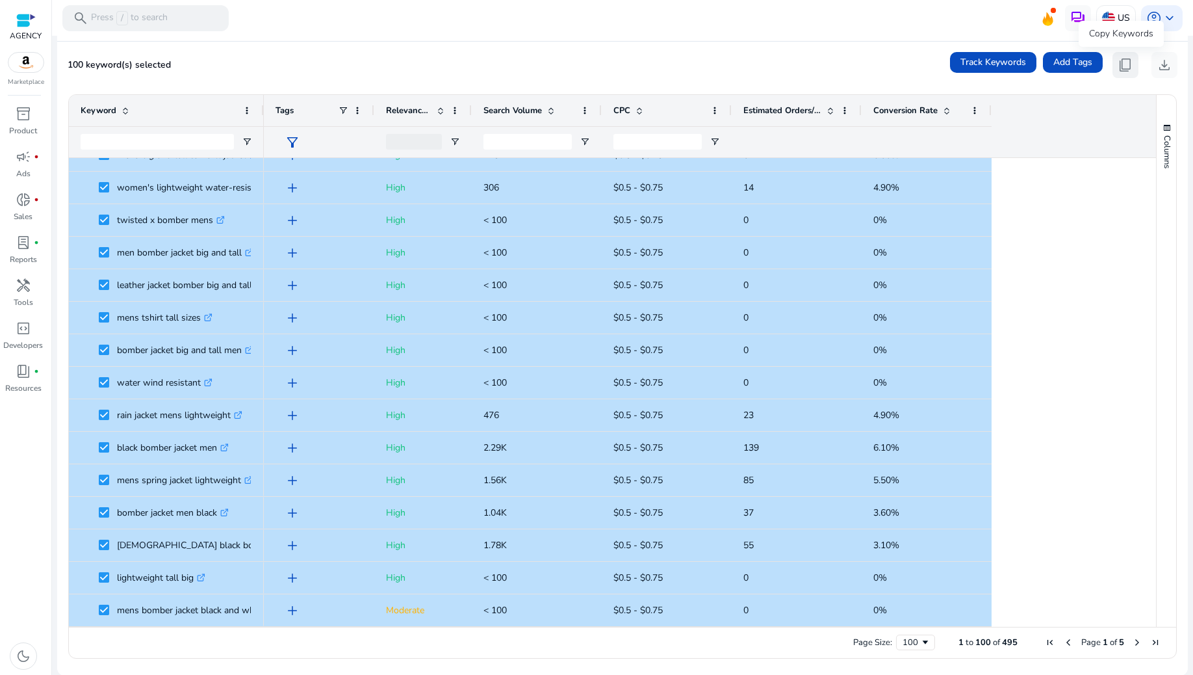
click at [1118, 68] on span "content_copy" at bounding box center [1126, 65] width 16 height 16
click at [1132, 642] on span "Next Page" at bounding box center [1137, 642] width 10 height 10
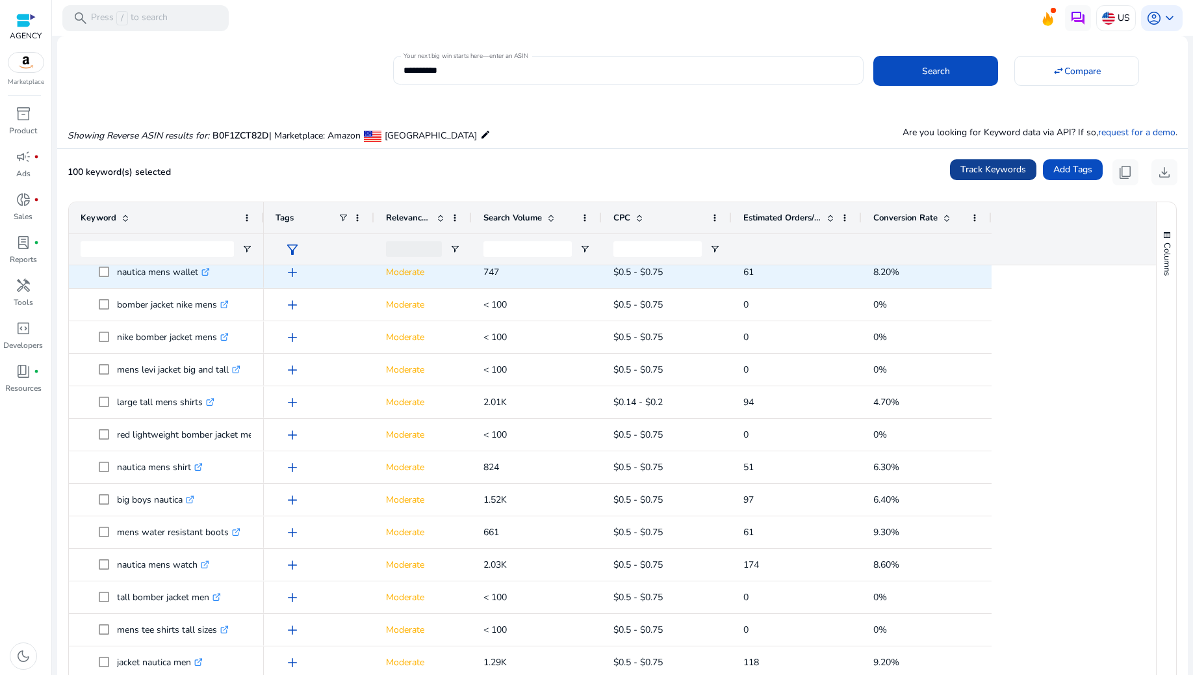
scroll to position [2088, 0]
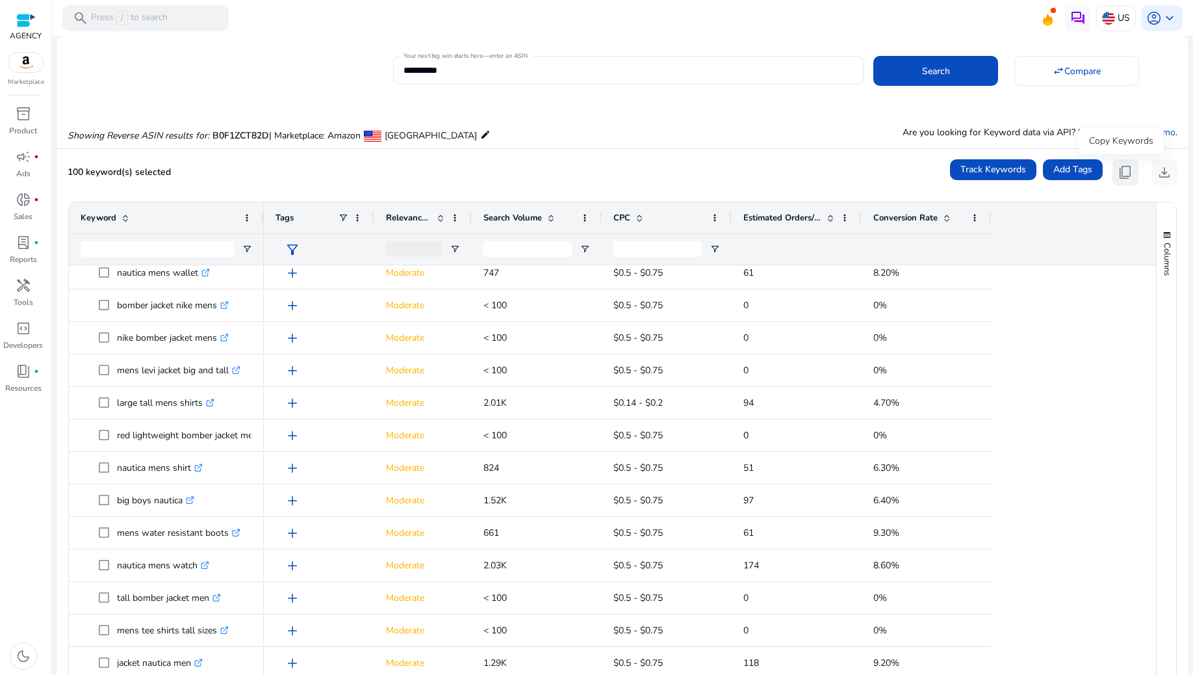
click at [1126, 166] on span "content_copy" at bounding box center [1126, 172] width 16 height 16
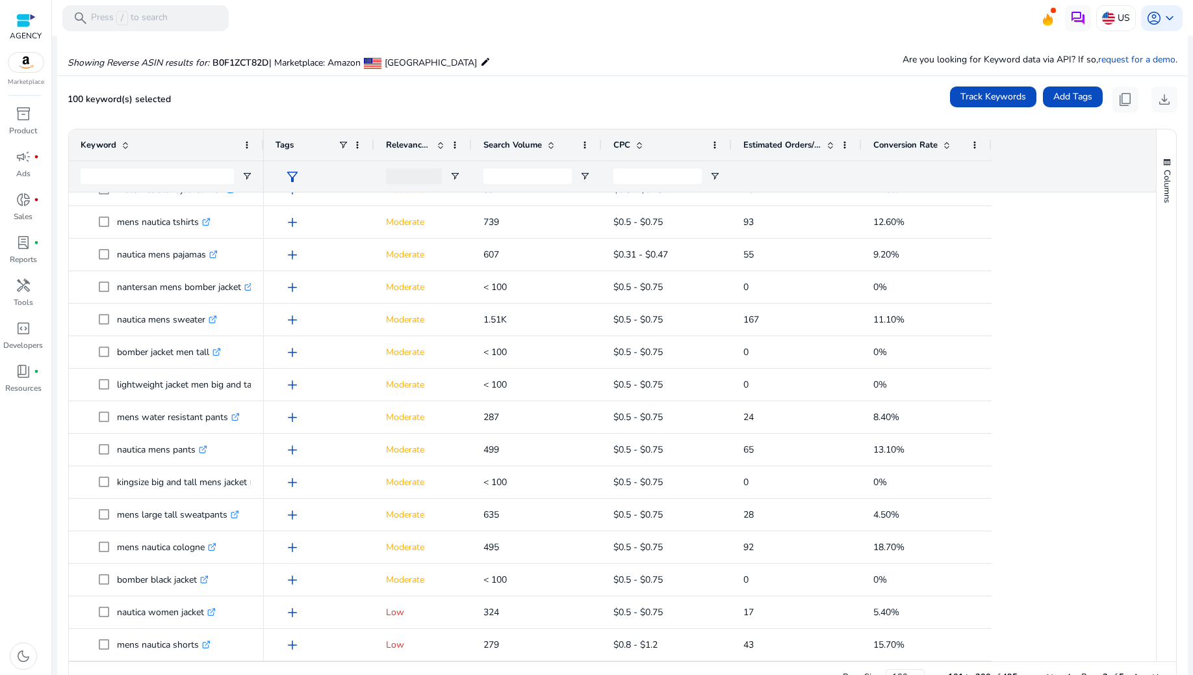
scroll to position [107, 0]
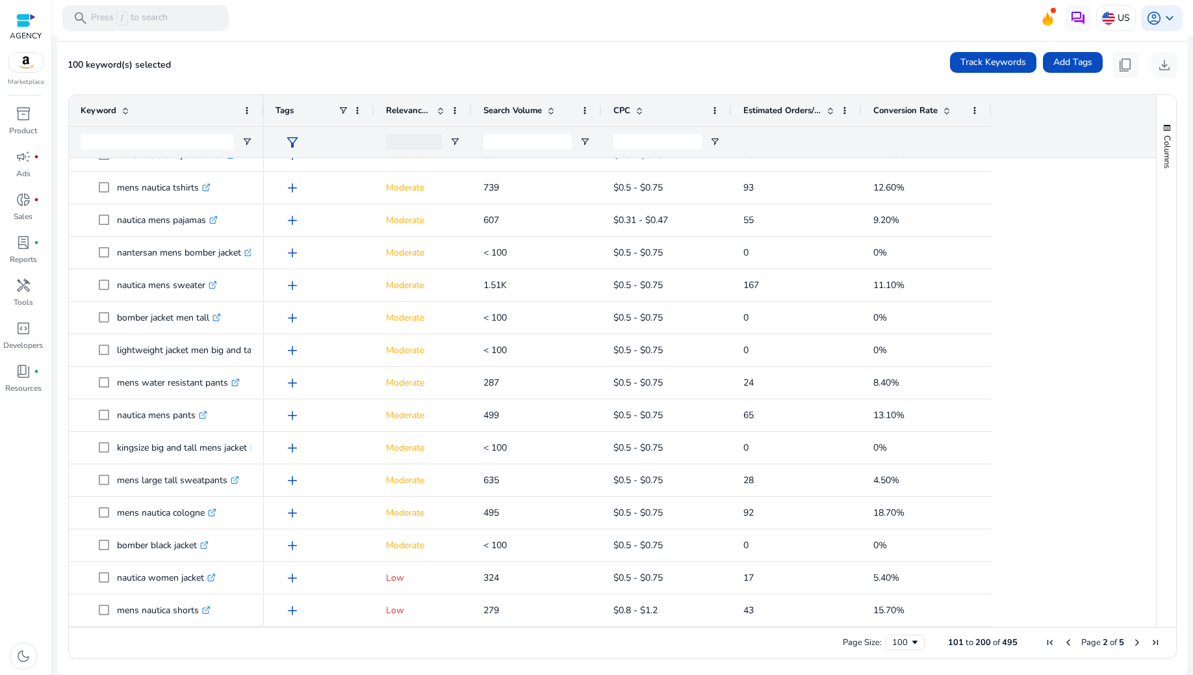
click at [1132, 638] on span "Next Page" at bounding box center [1137, 642] width 10 height 10
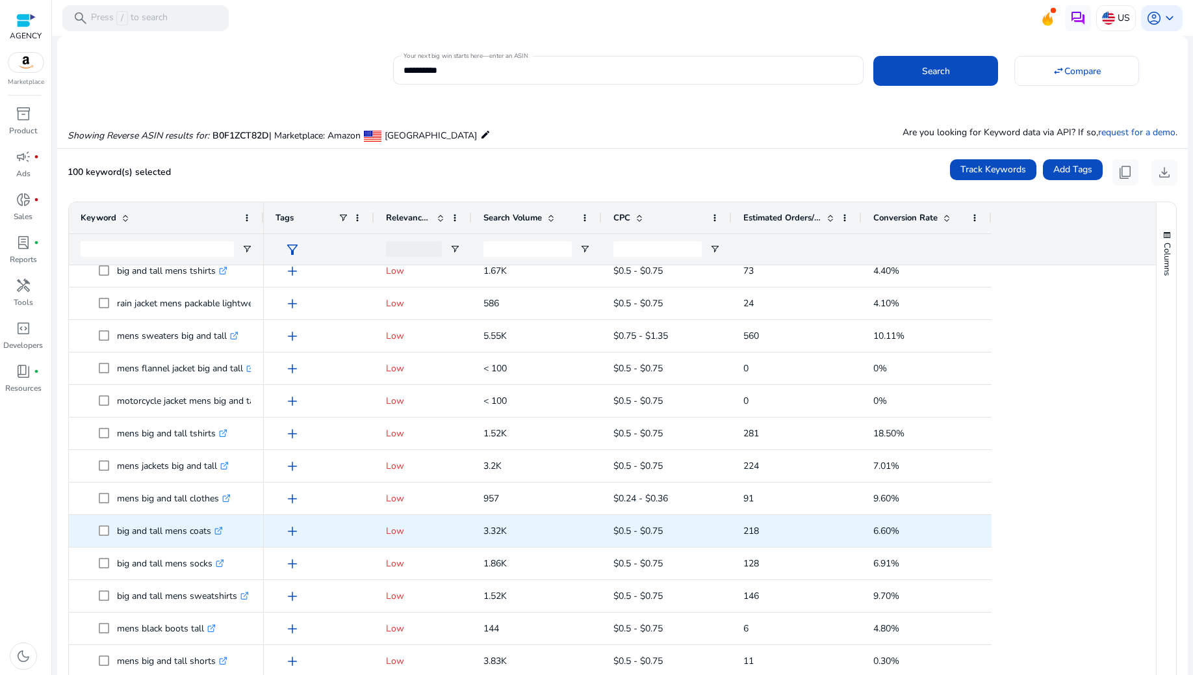
scroll to position [2780, 0]
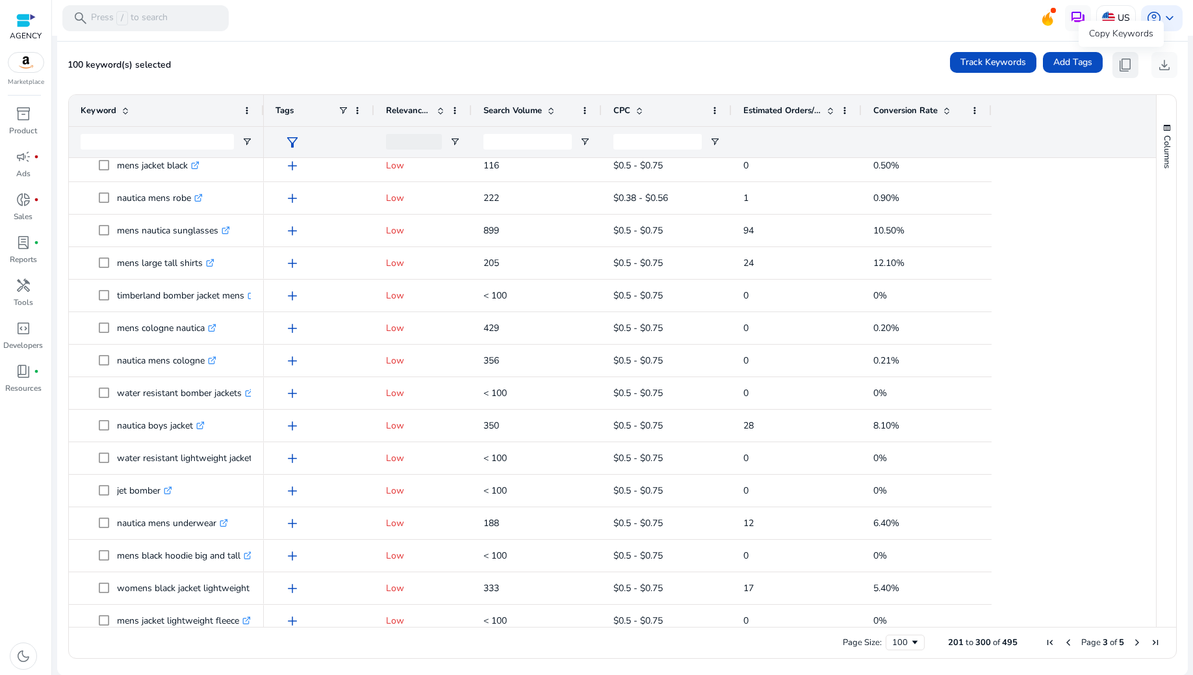
click at [1121, 71] on span "content_copy" at bounding box center [1126, 65] width 16 height 16
